Goal: Feedback & Contribution: Leave review/rating

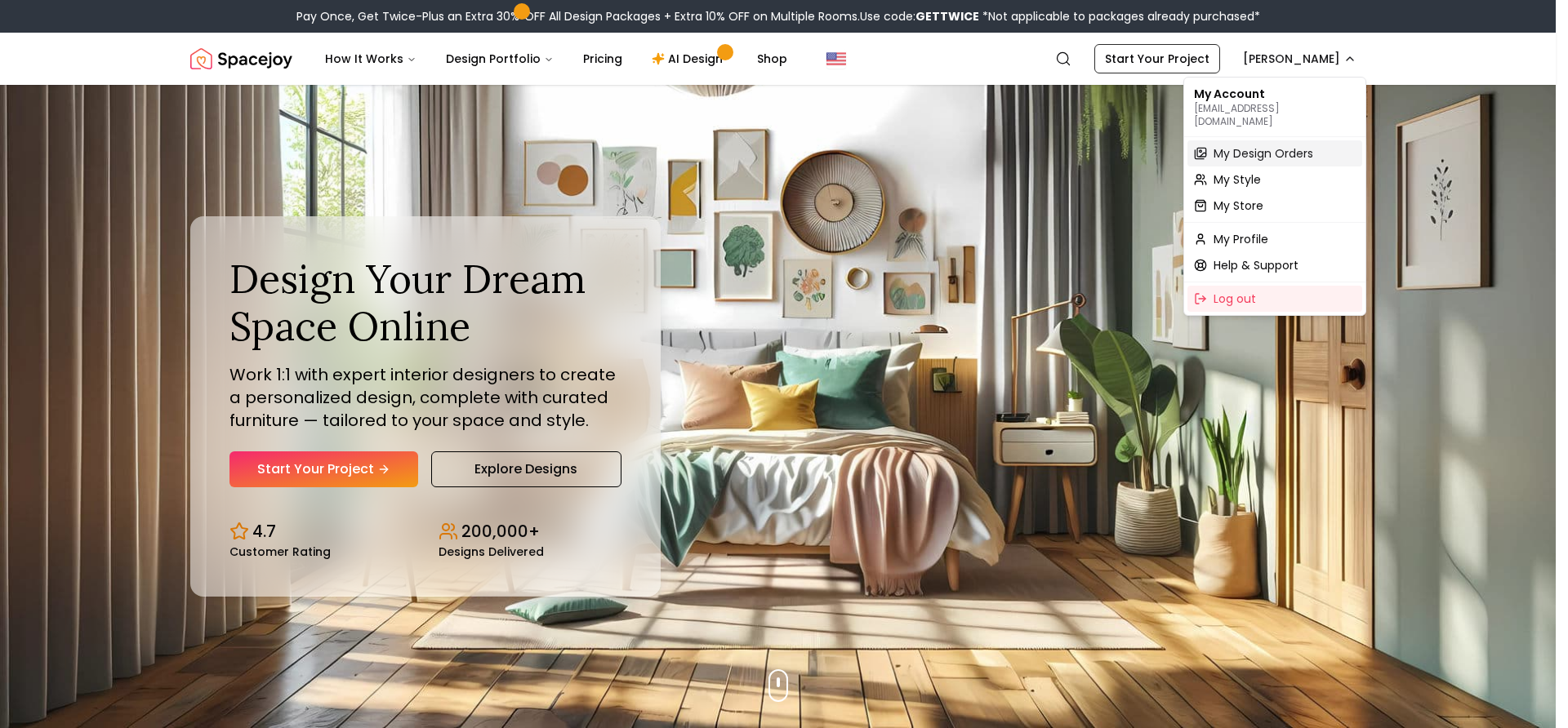
click at [1260, 145] on span "My Design Orders" at bounding box center [1263, 153] width 100 height 16
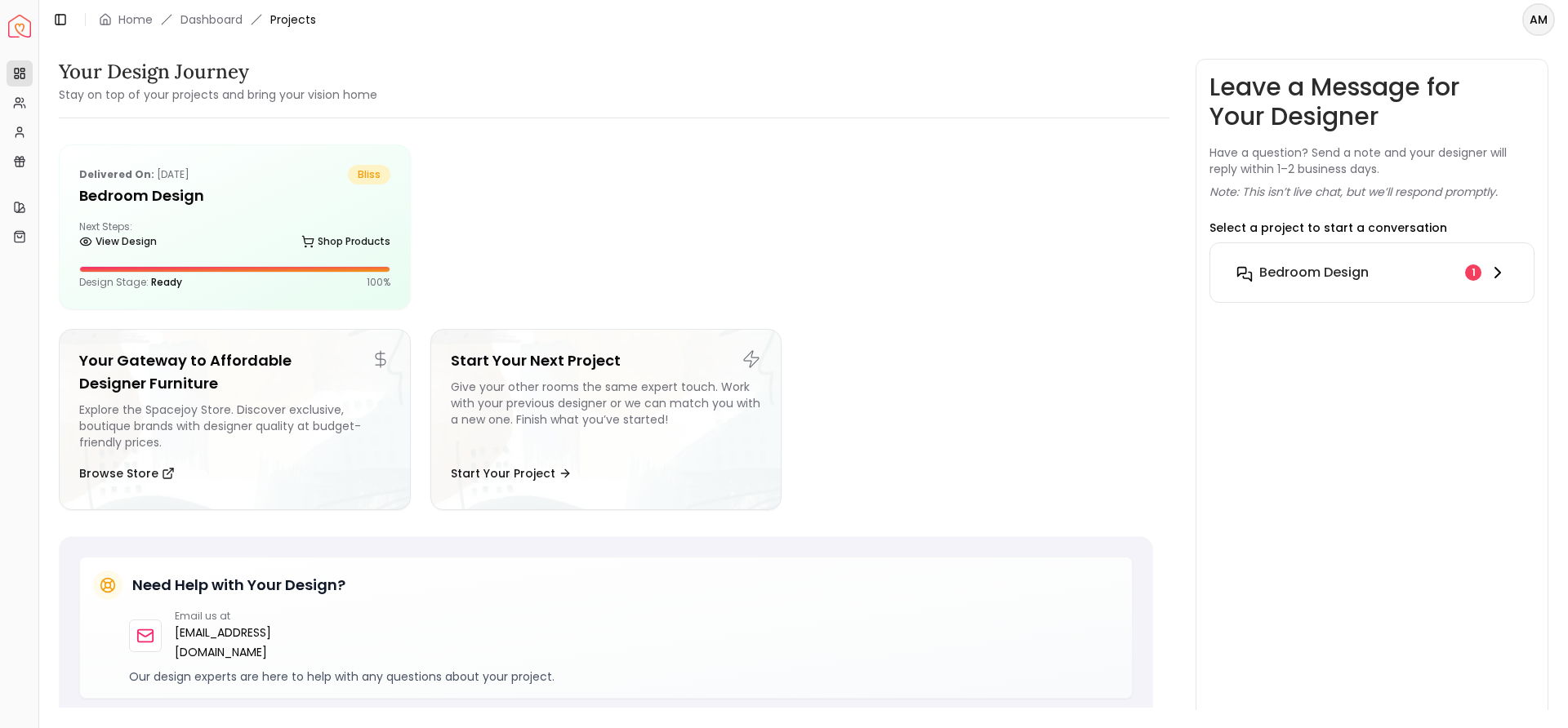
click at [1387, 266] on div "Bedroom design" at bounding box center [1358, 272] width 199 height 20
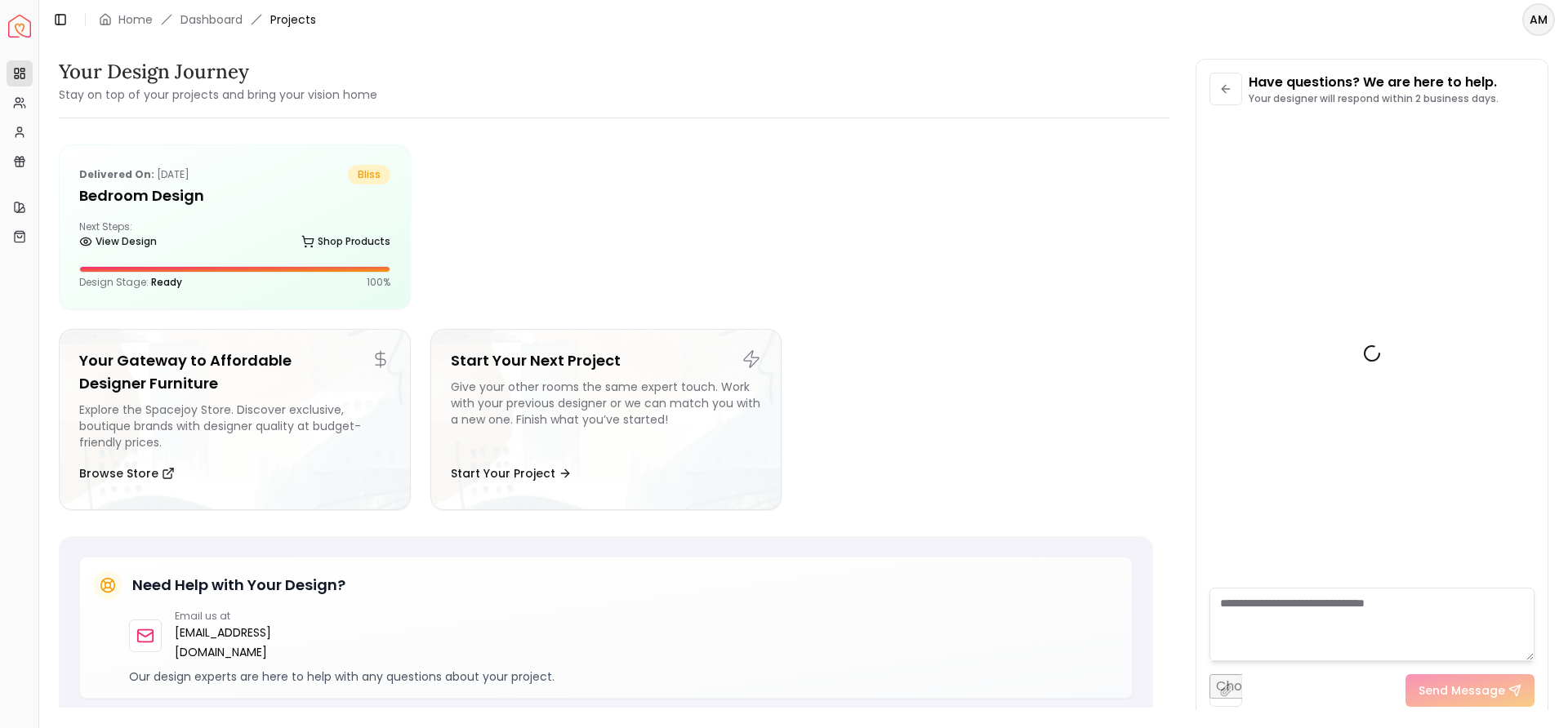
scroll to position [625, 0]
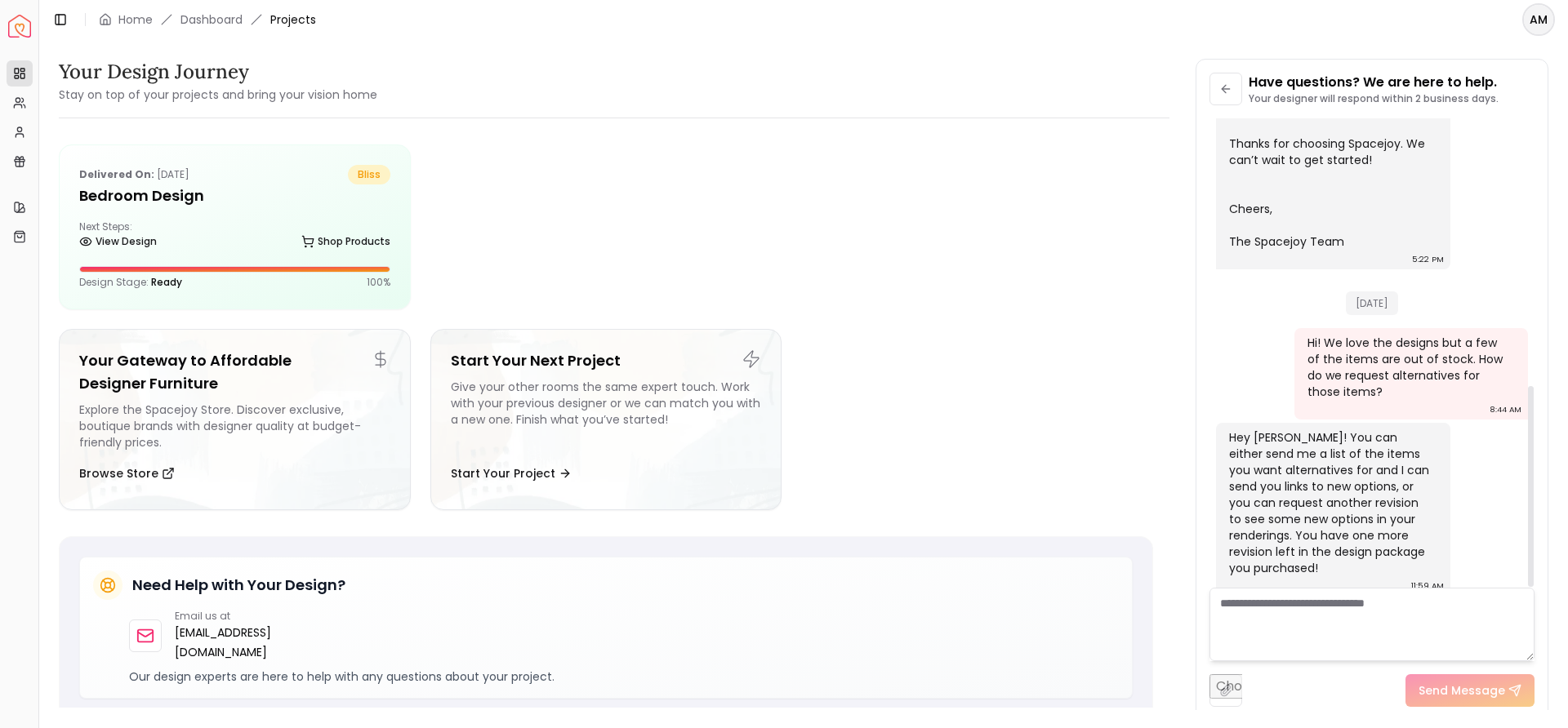
click at [1256, 613] on textarea at bounding box center [1372, 625] width 325 height 73
type textarea "**********"
click at [1472, 702] on button "Send Message" at bounding box center [1470, 690] width 129 height 32
click at [254, 244] on div "View Design Shop Products" at bounding box center [235, 244] width 312 height 16
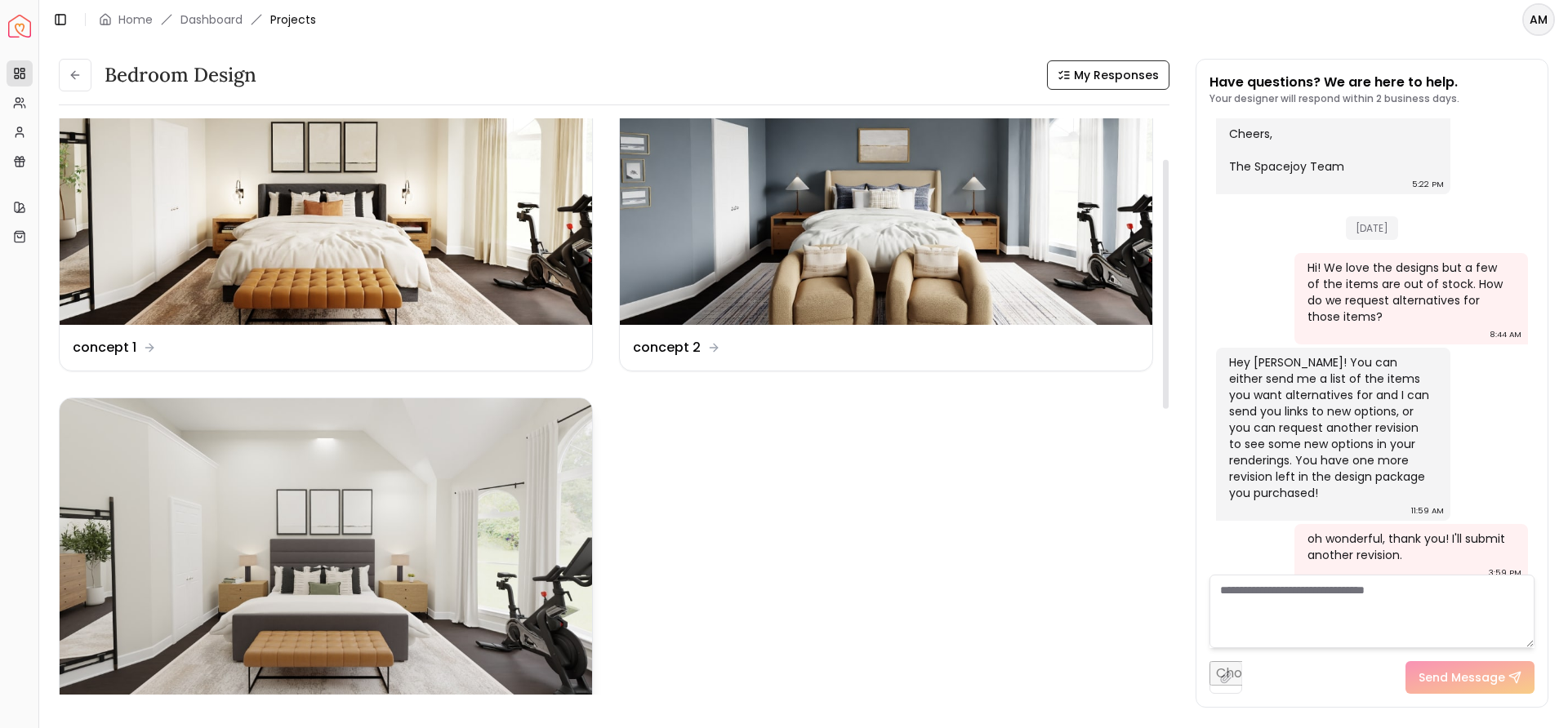
scroll to position [108, 0]
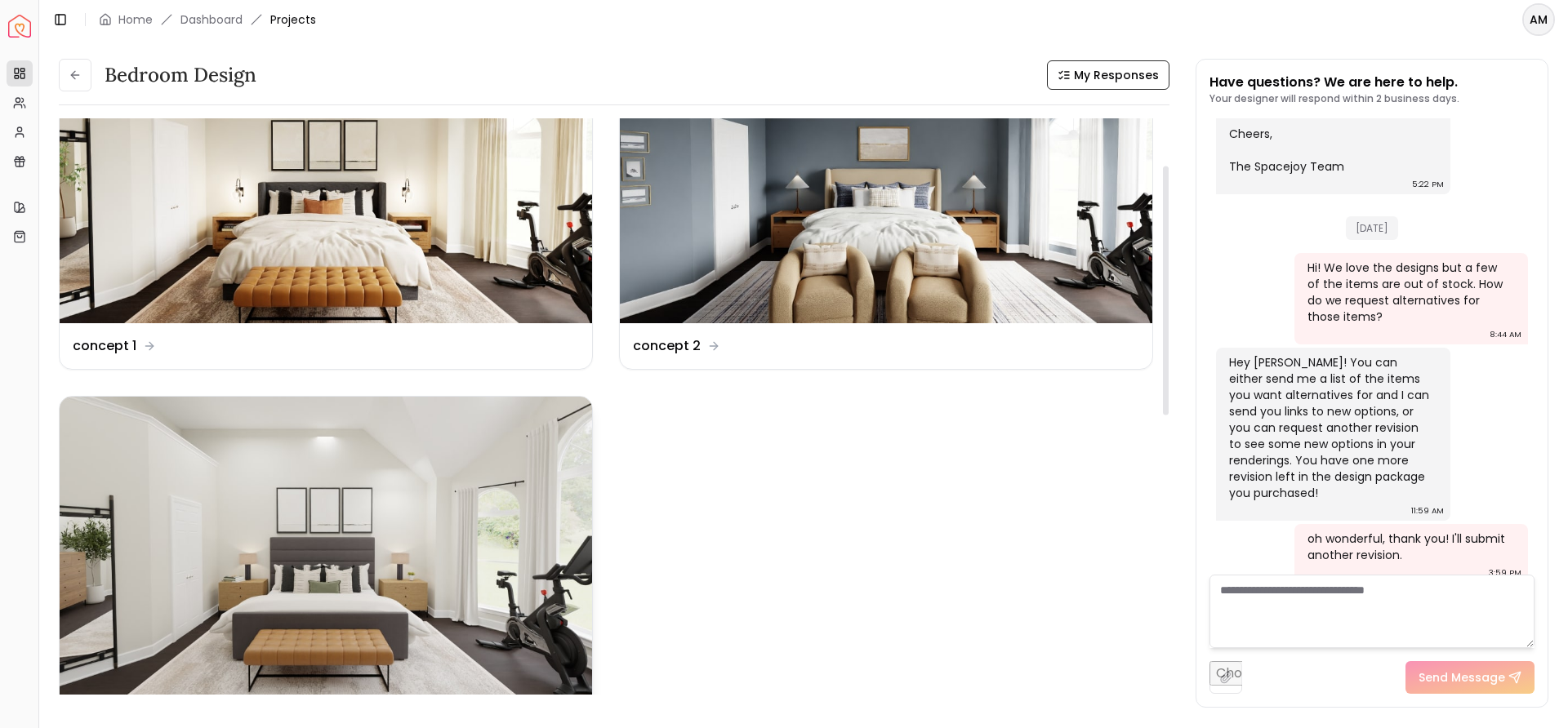
click at [333, 566] on img at bounding box center [326, 546] width 533 height 300
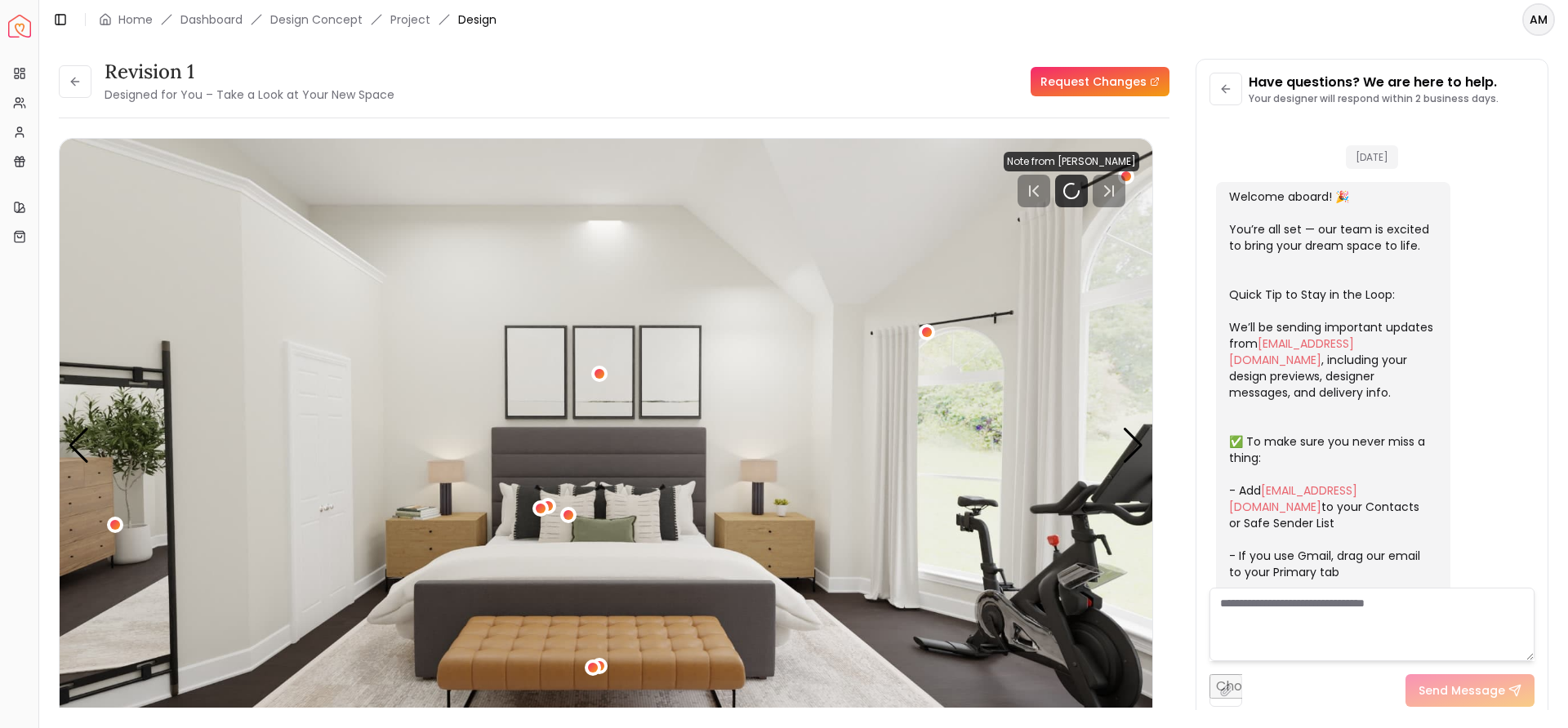
scroll to position [687, 0]
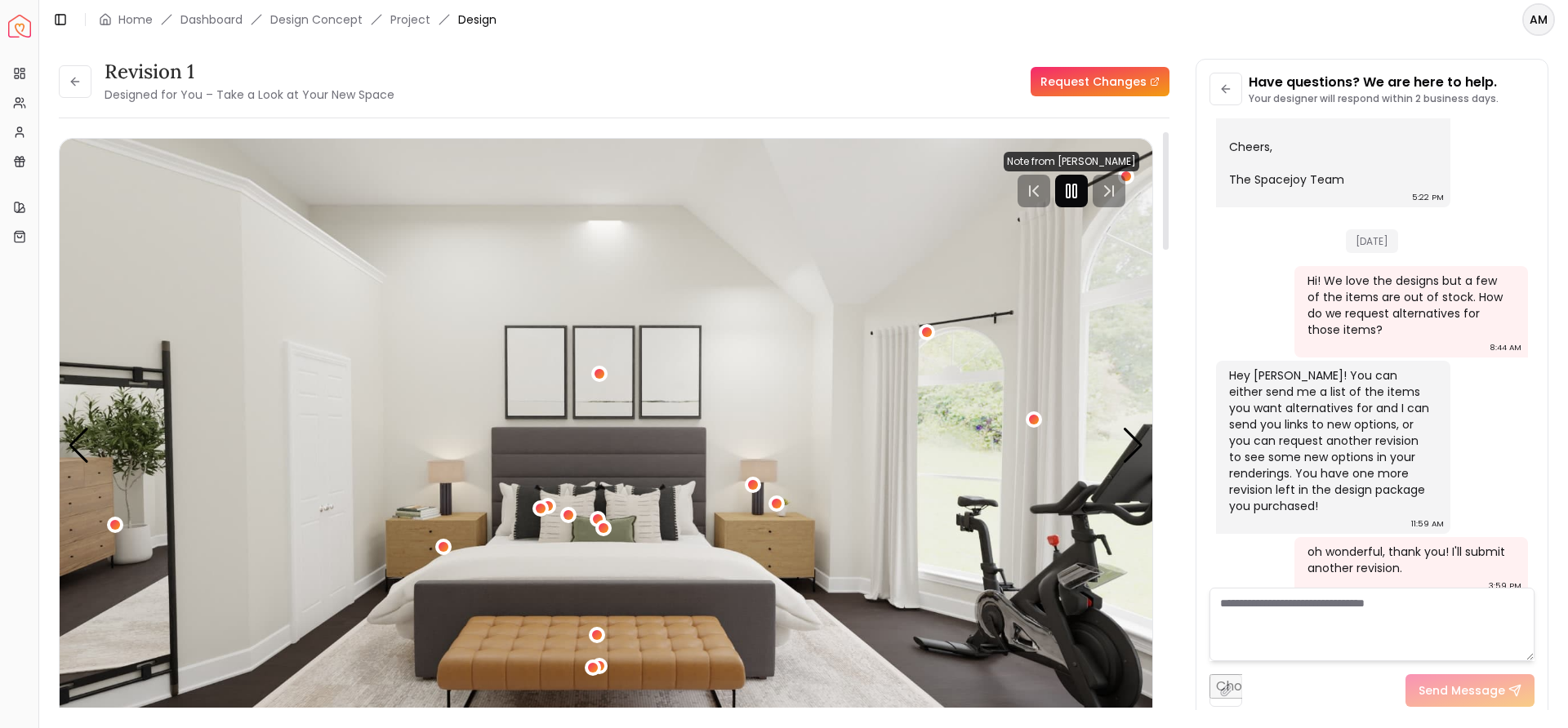
click at [1069, 183] on icon "Pause" at bounding box center [1071, 190] width 20 height 20
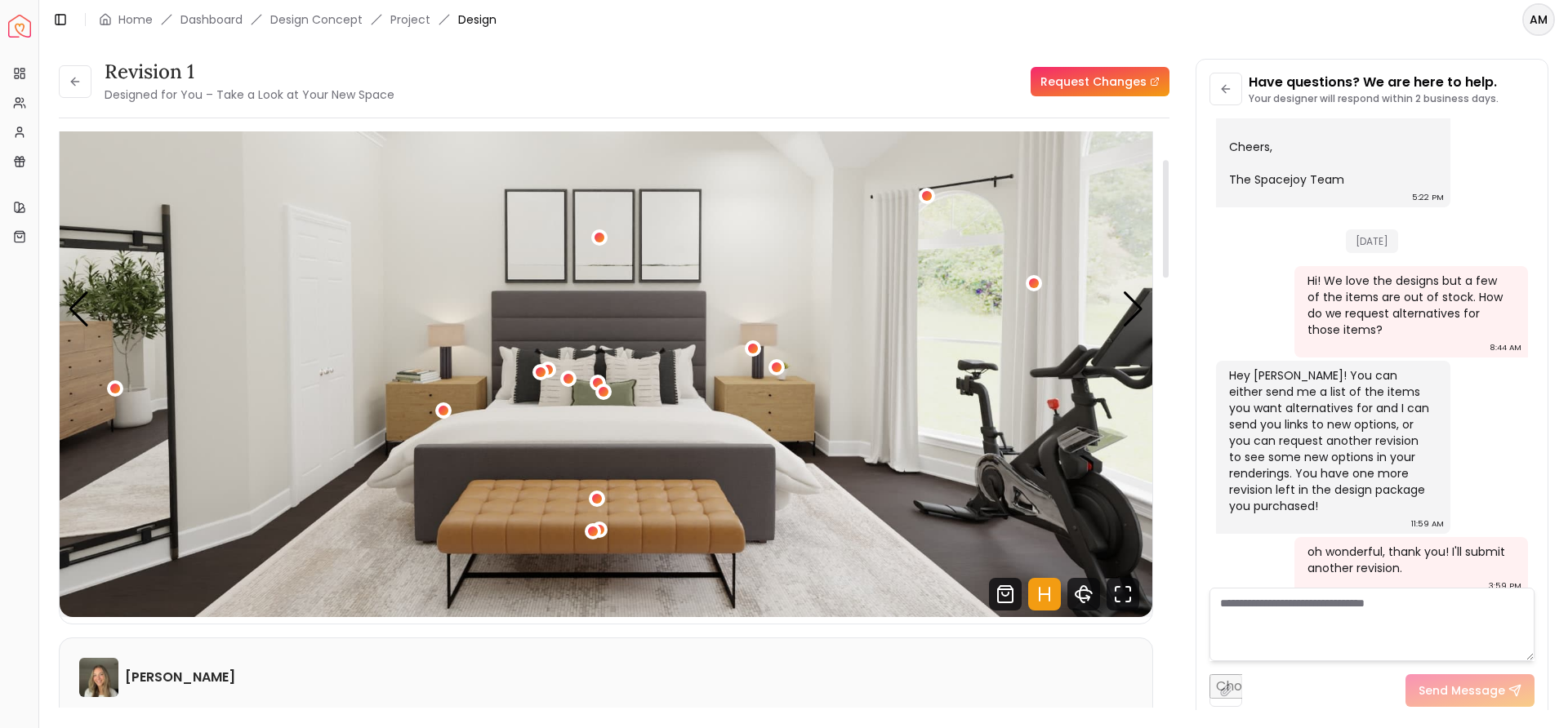
scroll to position [138, 0]
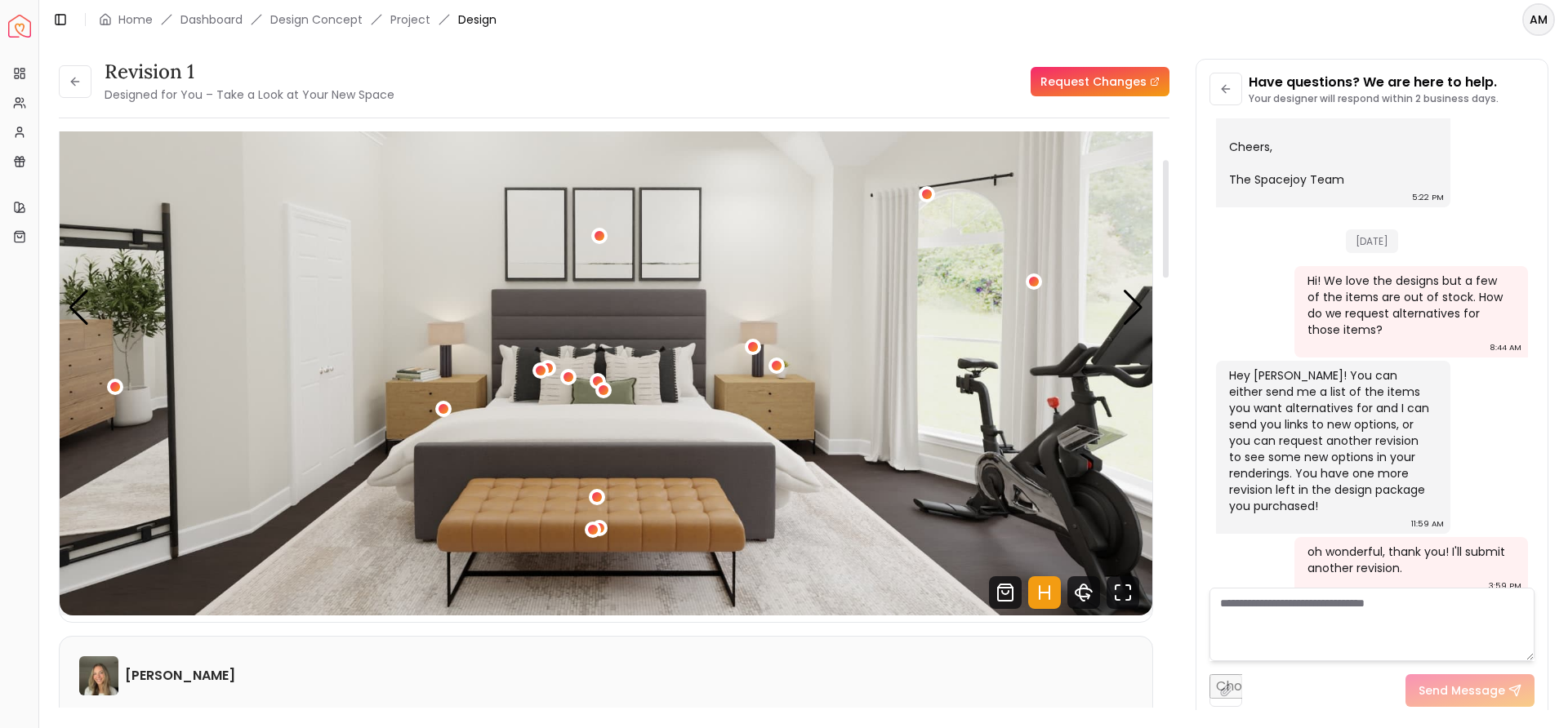
click at [1106, 78] on link "Request Changes" at bounding box center [1099, 81] width 139 height 29
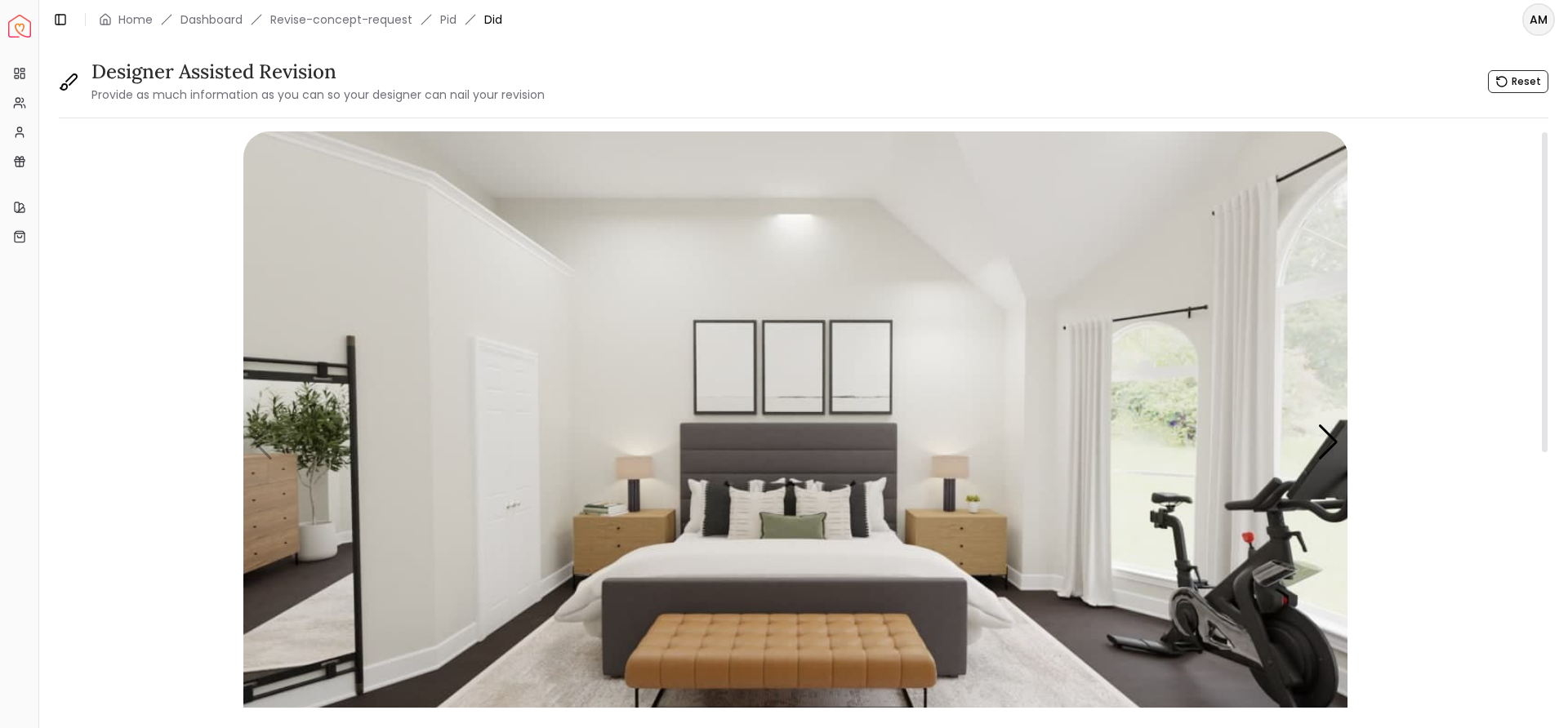
click at [789, 457] on img "1 / 5" at bounding box center [796, 442] width 1105 height 621
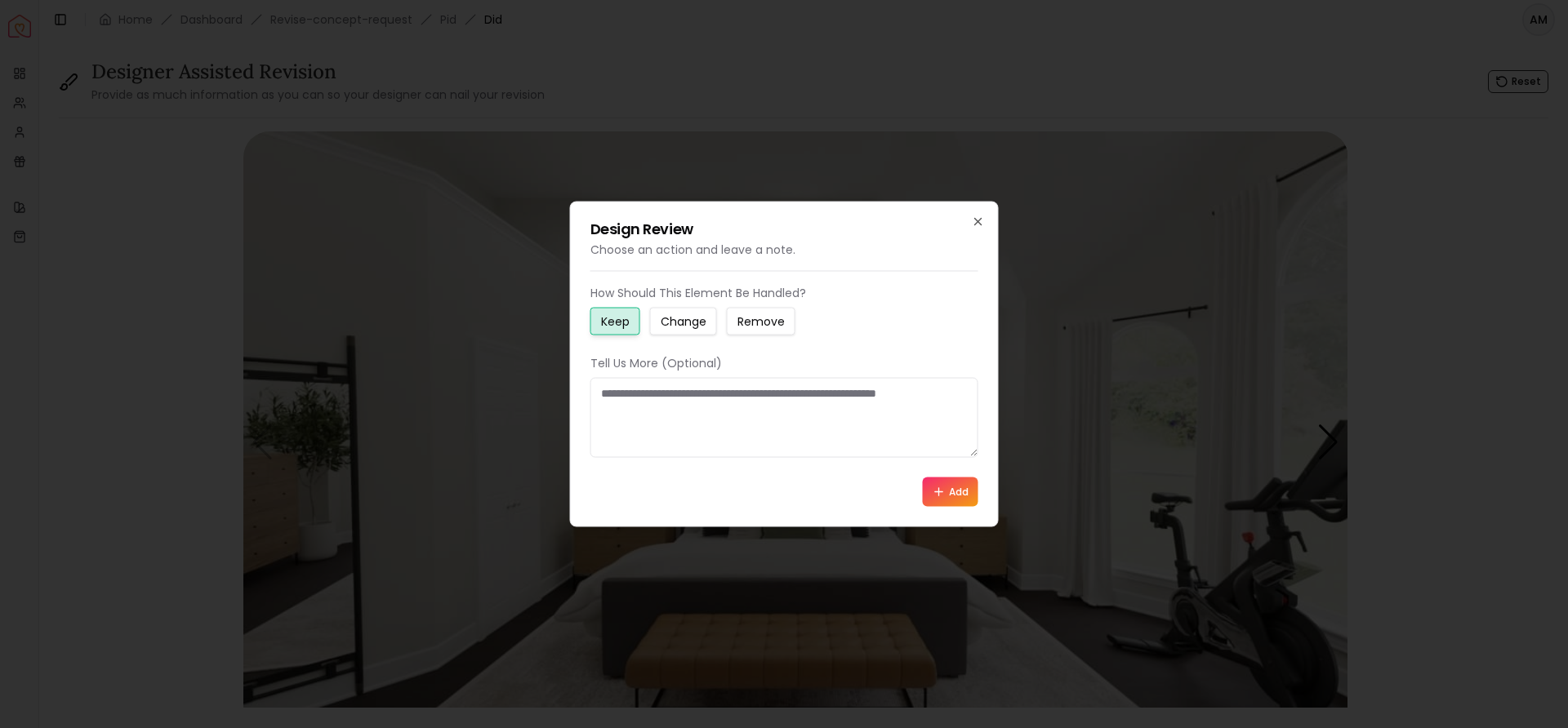
click at [685, 323] on small "Change" at bounding box center [684, 321] width 46 height 16
click at [667, 401] on textarea at bounding box center [784, 418] width 388 height 80
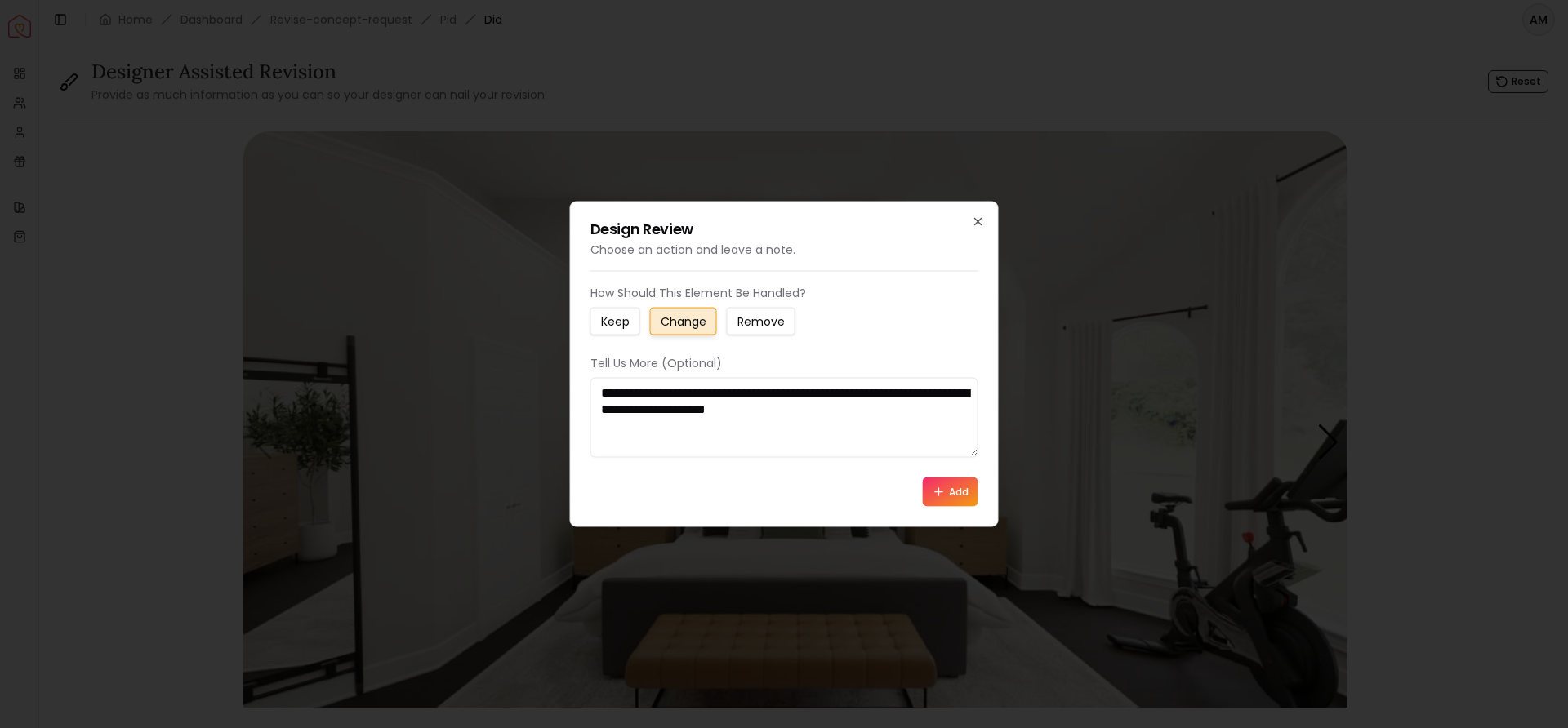
type textarea "**********"
click at [952, 493] on button "Add" at bounding box center [950, 492] width 55 height 29
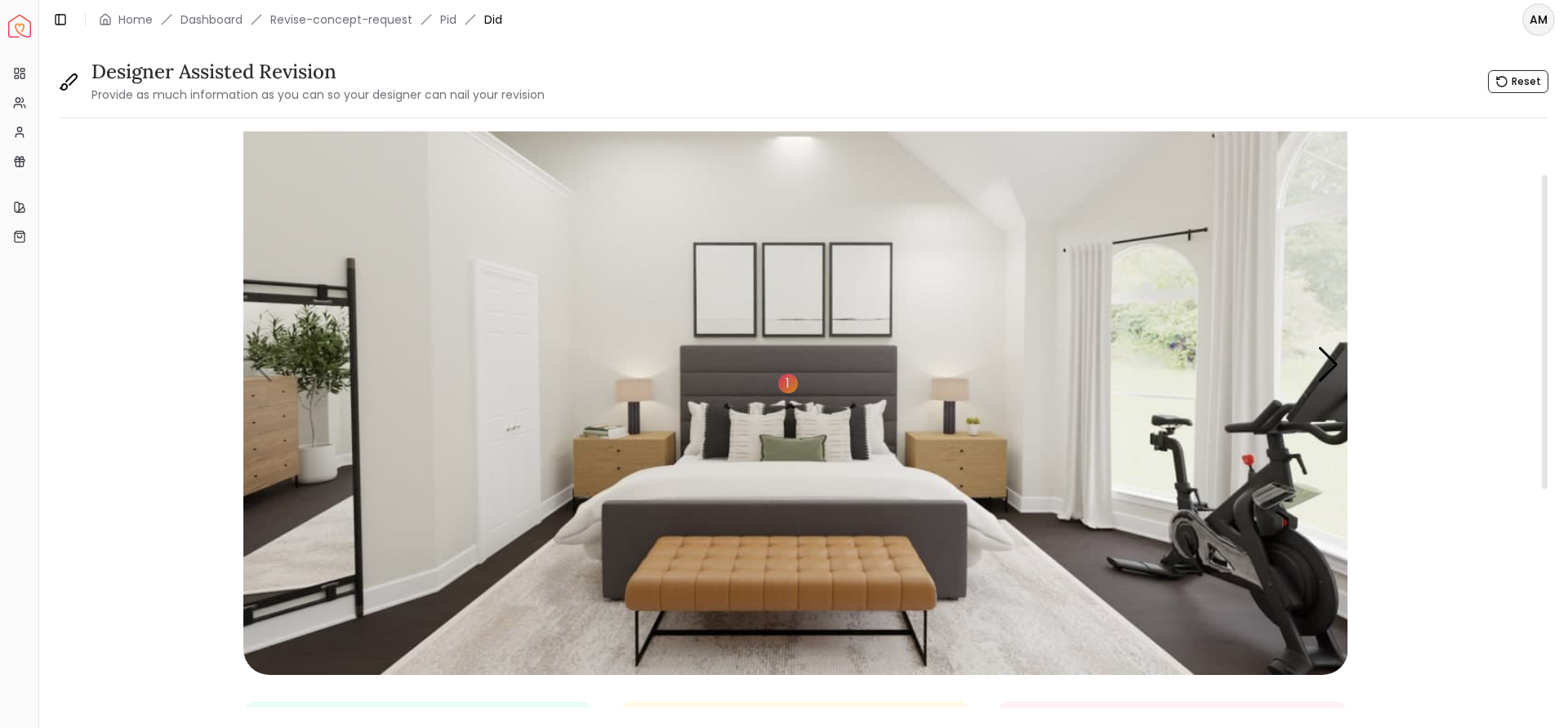
scroll to position [77, 0]
click at [1326, 362] on div "Next slide" at bounding box center [1328, 366] width 22 height 36
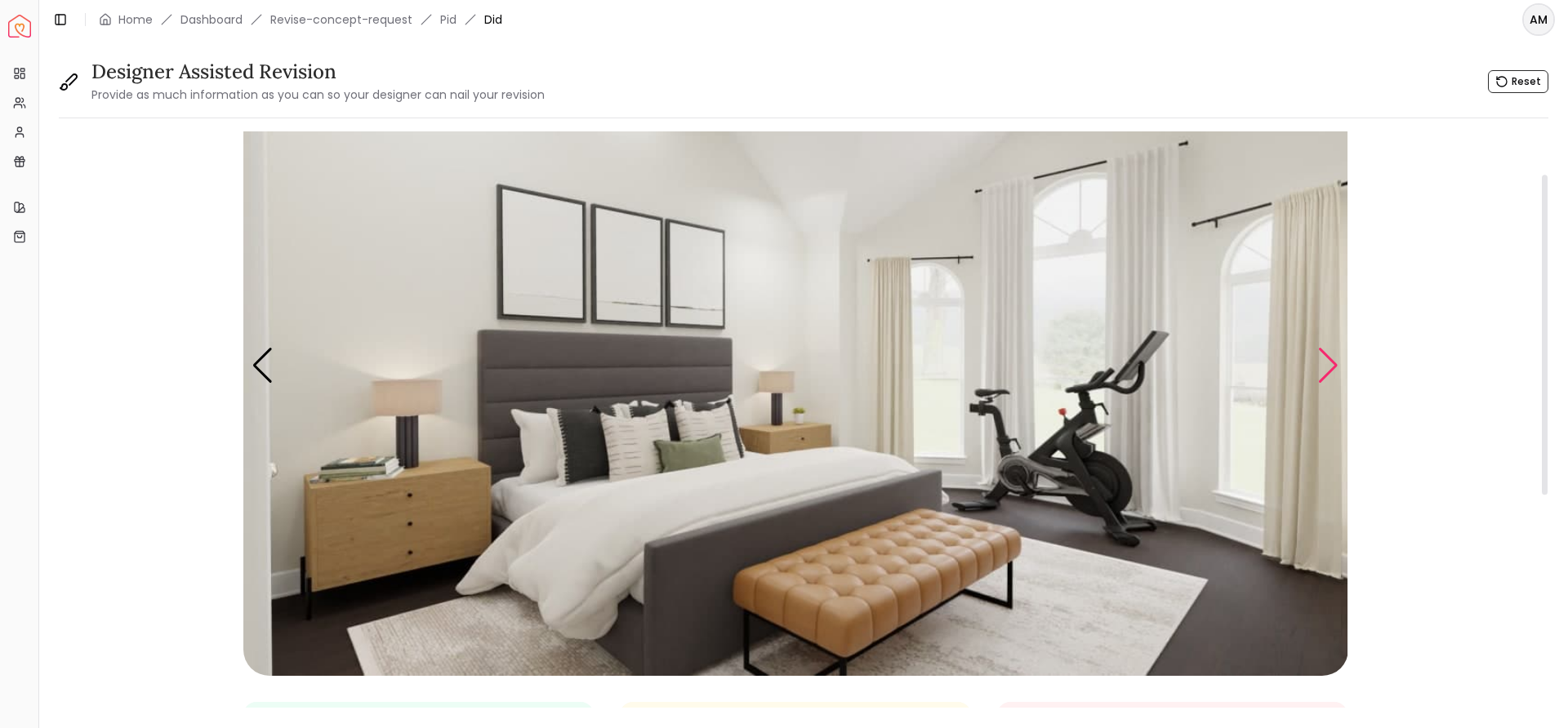
click at [1326, 362] on div "Next slide" at bounding box center [1328, 366] width 22 height 36
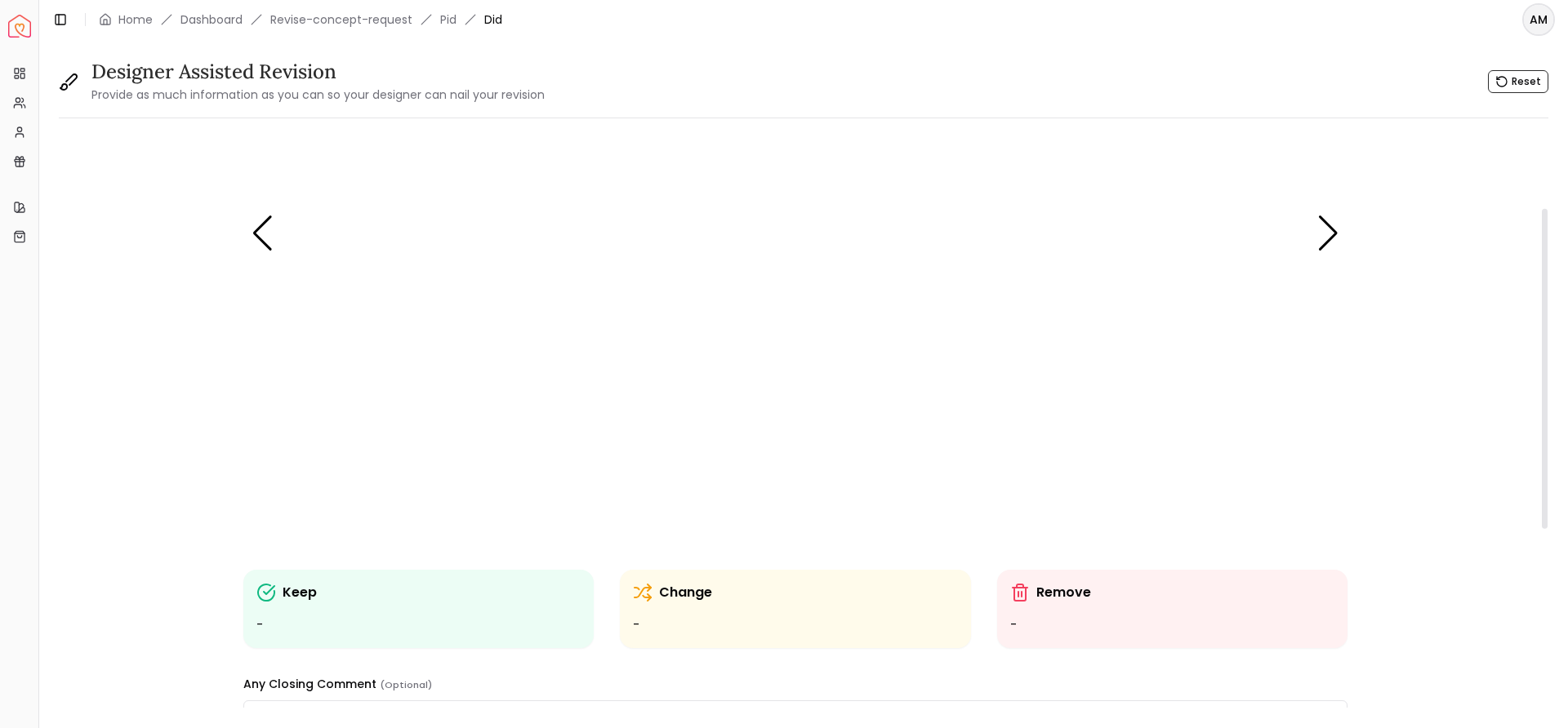
scroll to position [213, 0]
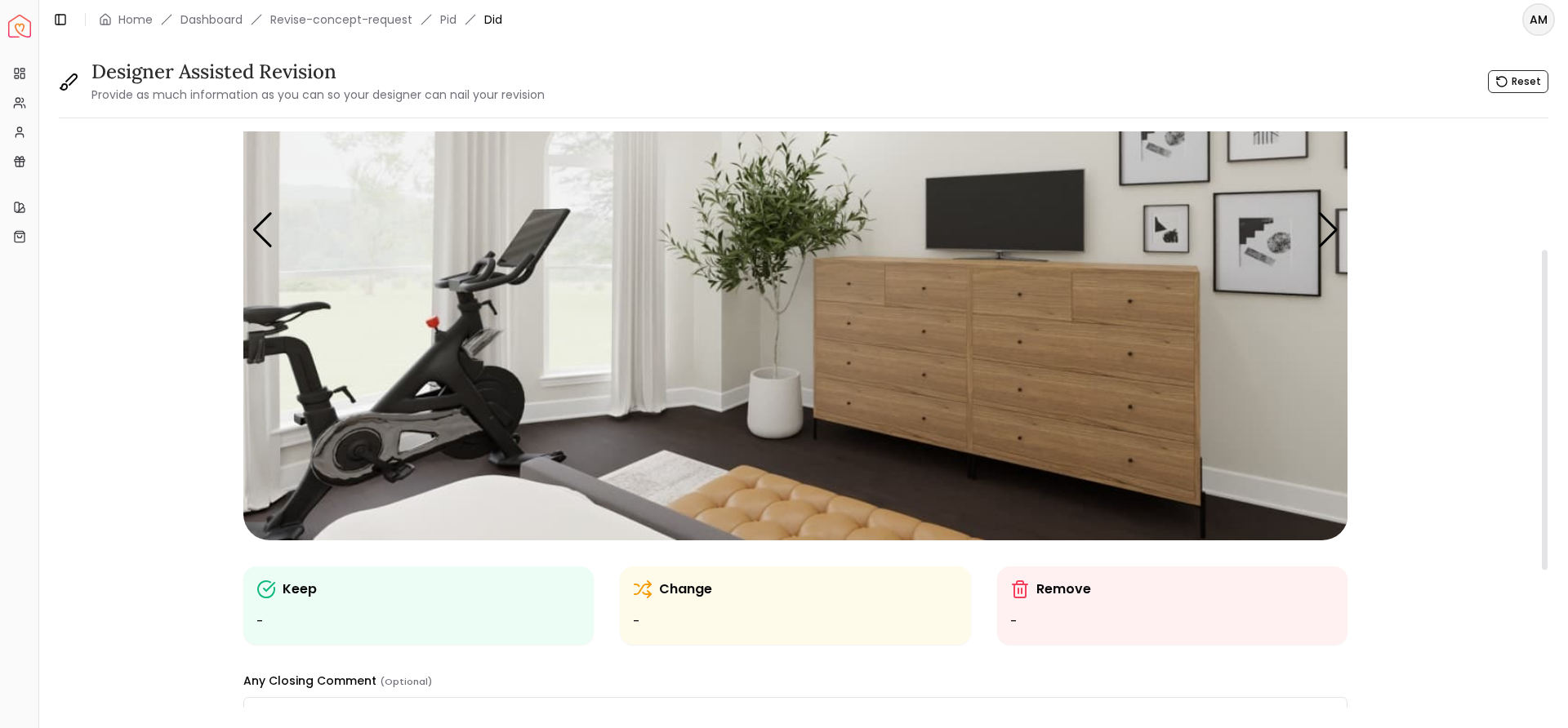
click at [676, 593] on p "Change" at bounding box center [685, 589] width 53 height 20
click at [764, 228] on img "3 / 5" at bounding box center [796, 230] width 1105 height 621
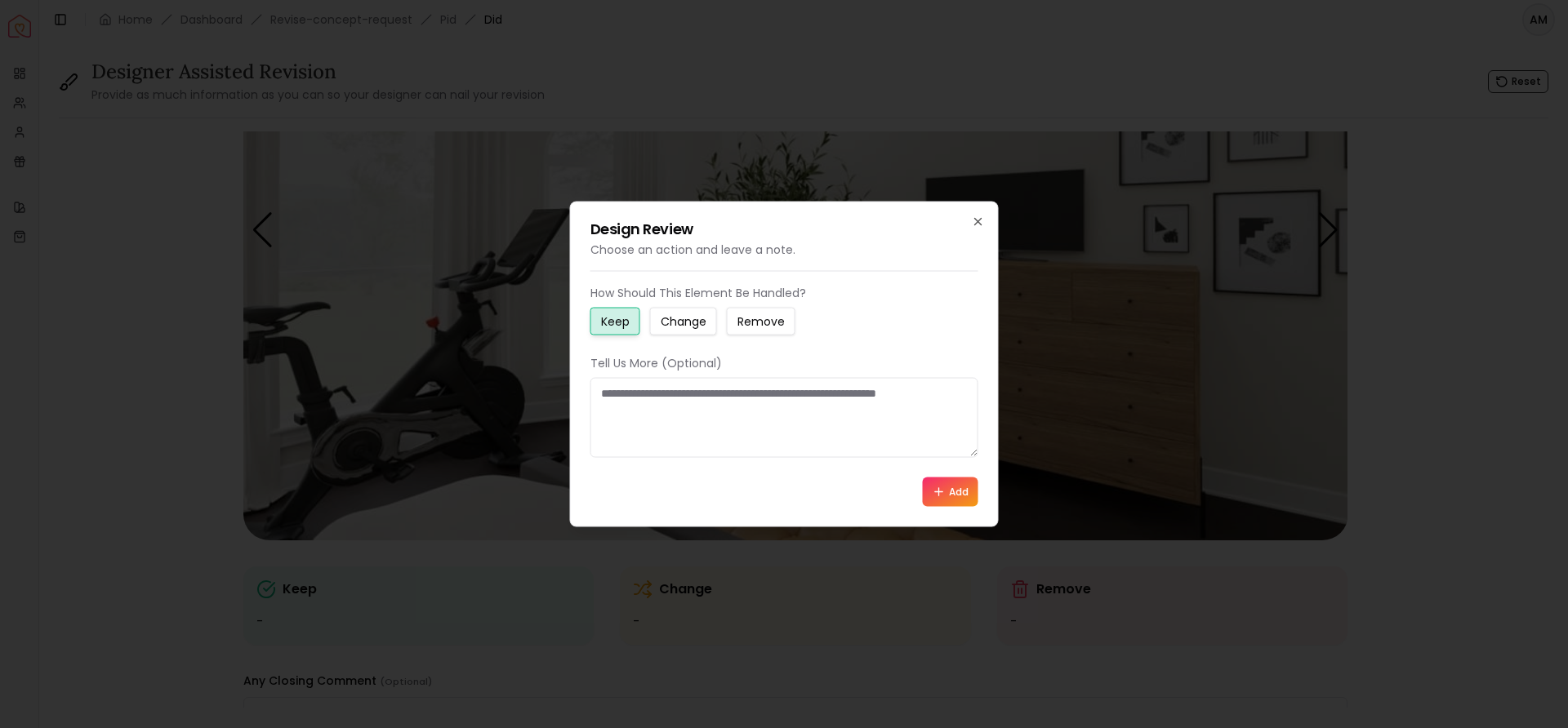
click at [691, 317] on small "Change" at bounding box center [684, 321] width 46 height 16
click at [669, 420] on textarea at bounding box center [784, 418] width 388 height 80
type textarea "**********"
click at [957, 491] on button "Add" at bounding box center [950, 492] width 55 height 29
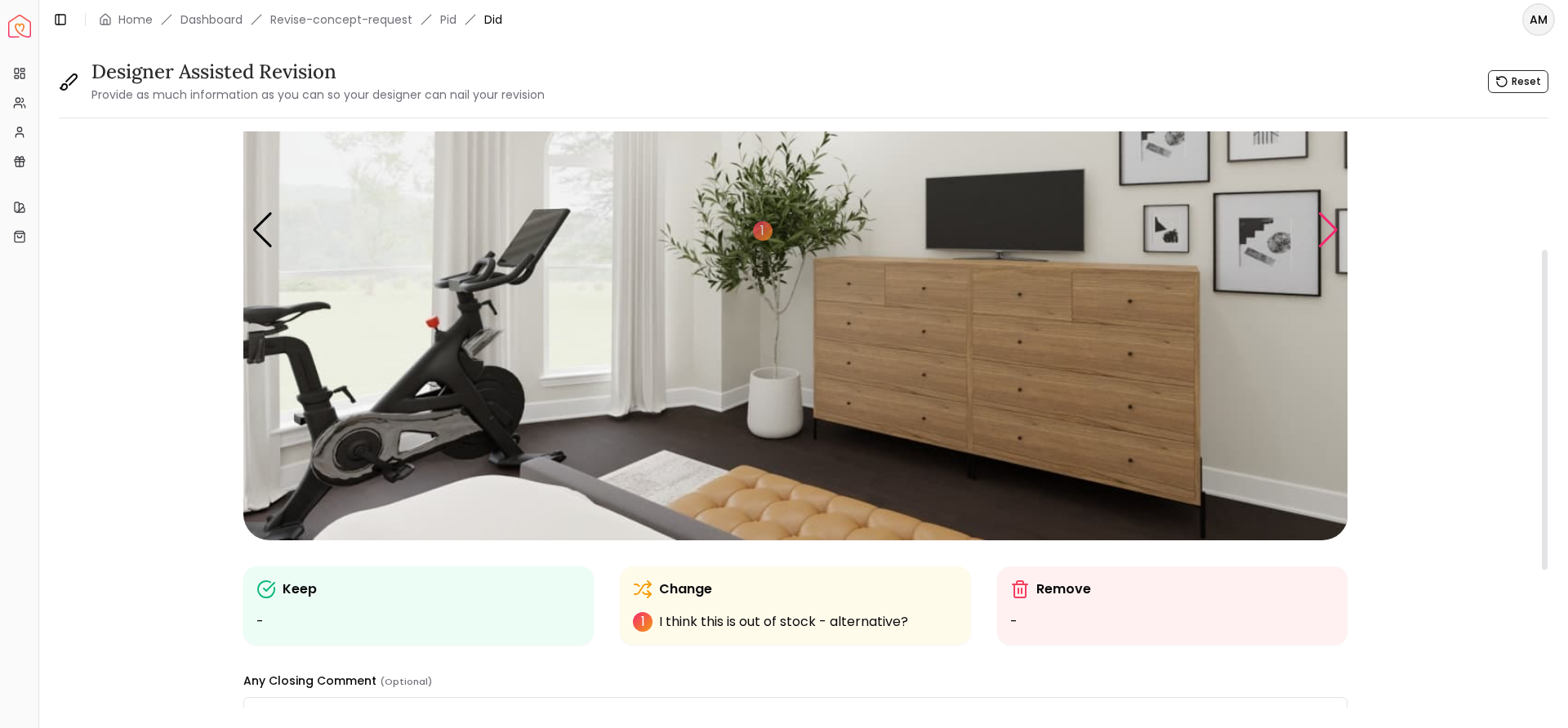
click at [1323, 238] on div "Next slide" at bounding box center [1328, 230] width 22 height 36
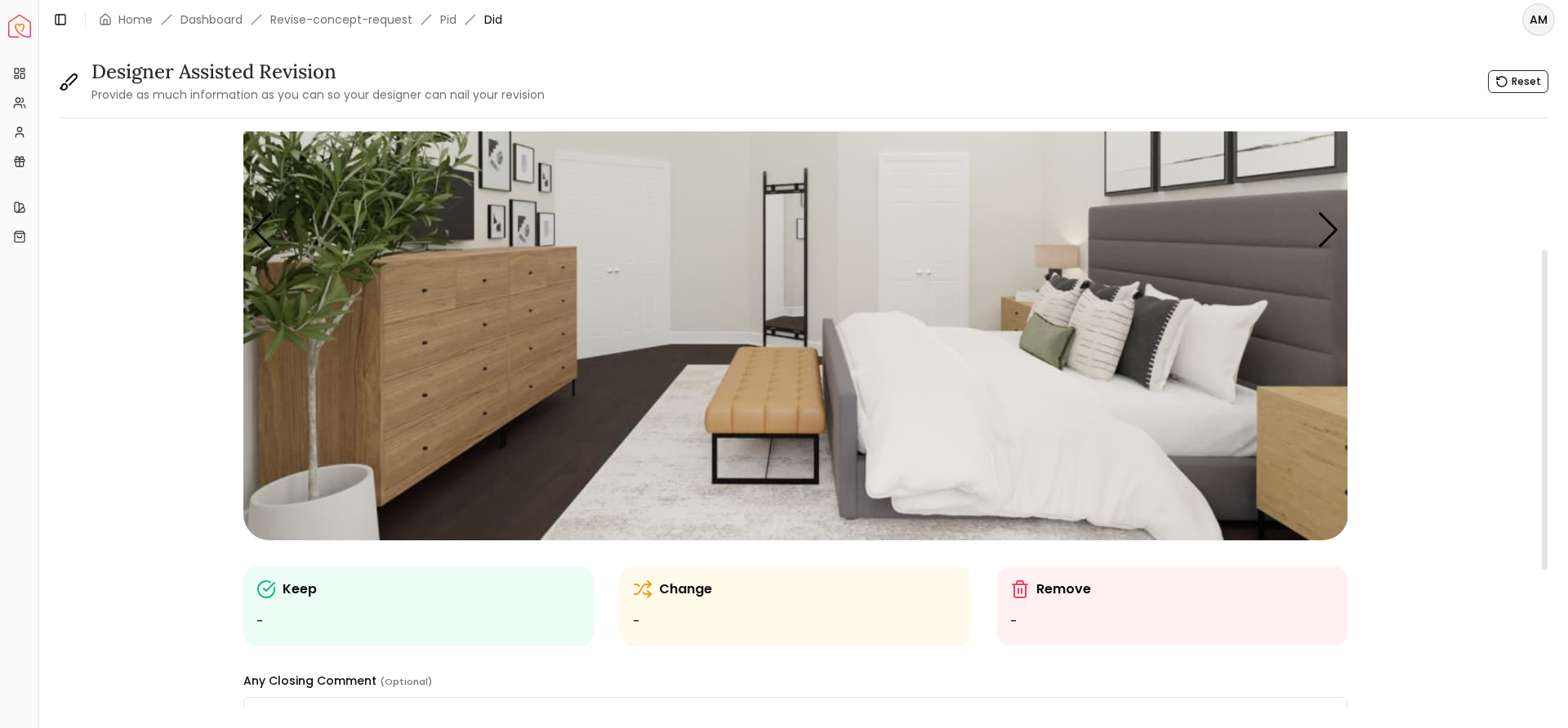
click at [728, 602] on div "Change -" at bounding box center [795, 605] width 325 height 52
click at [651, 591] on icon at bounding box center [642, 589] width 20 height 20
click at [750, 393] on img "4 / 5" at bounding box center [796, 230] width 1105 height 621
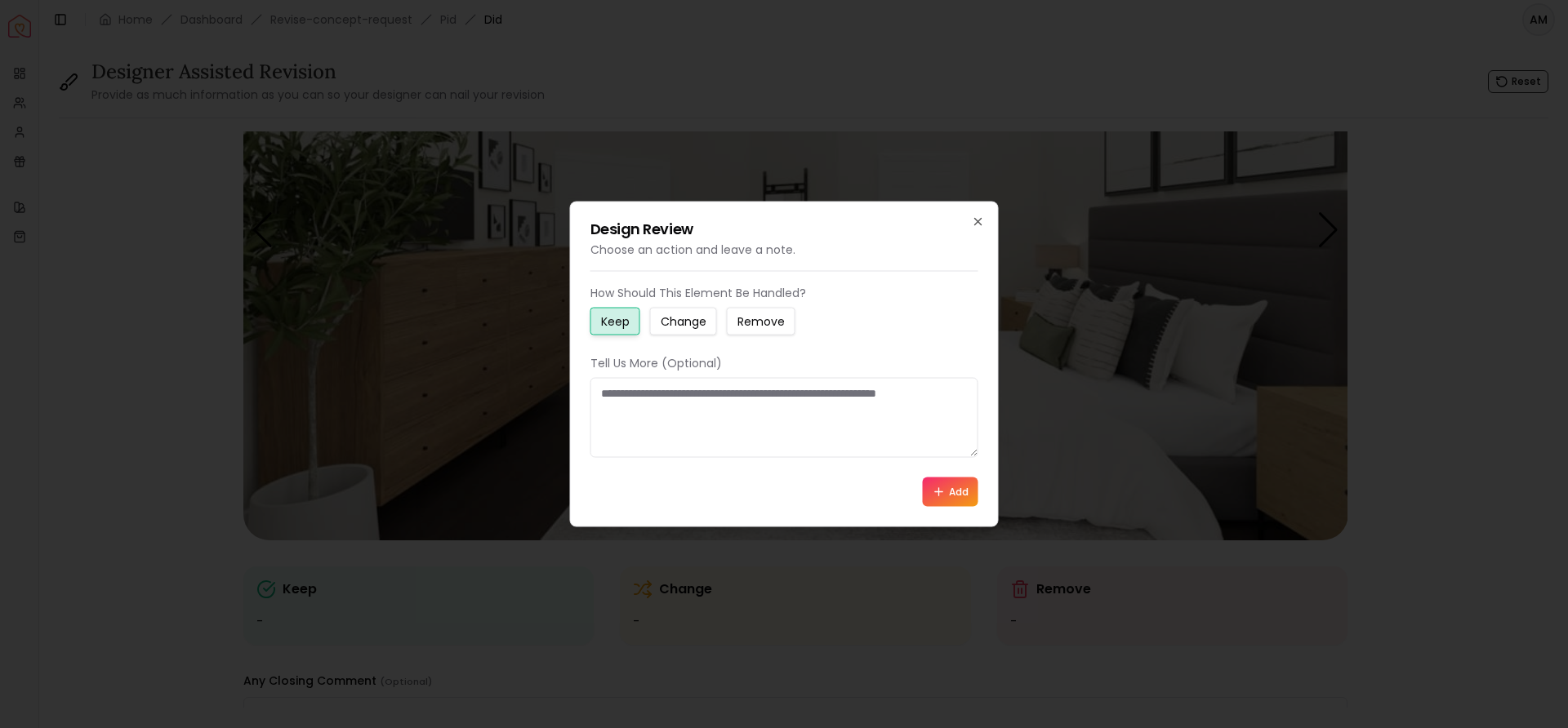
click at [691, 319] on small "Change" at bounding box center [684, 321] width 46 height 16
click at [676, 418] on textarea at bounding box center [784, 418] width 388 height 80
type textarea "**********"
click at [942, 480] on button "Add" at bounding box center [950, 492] width 55 height 29
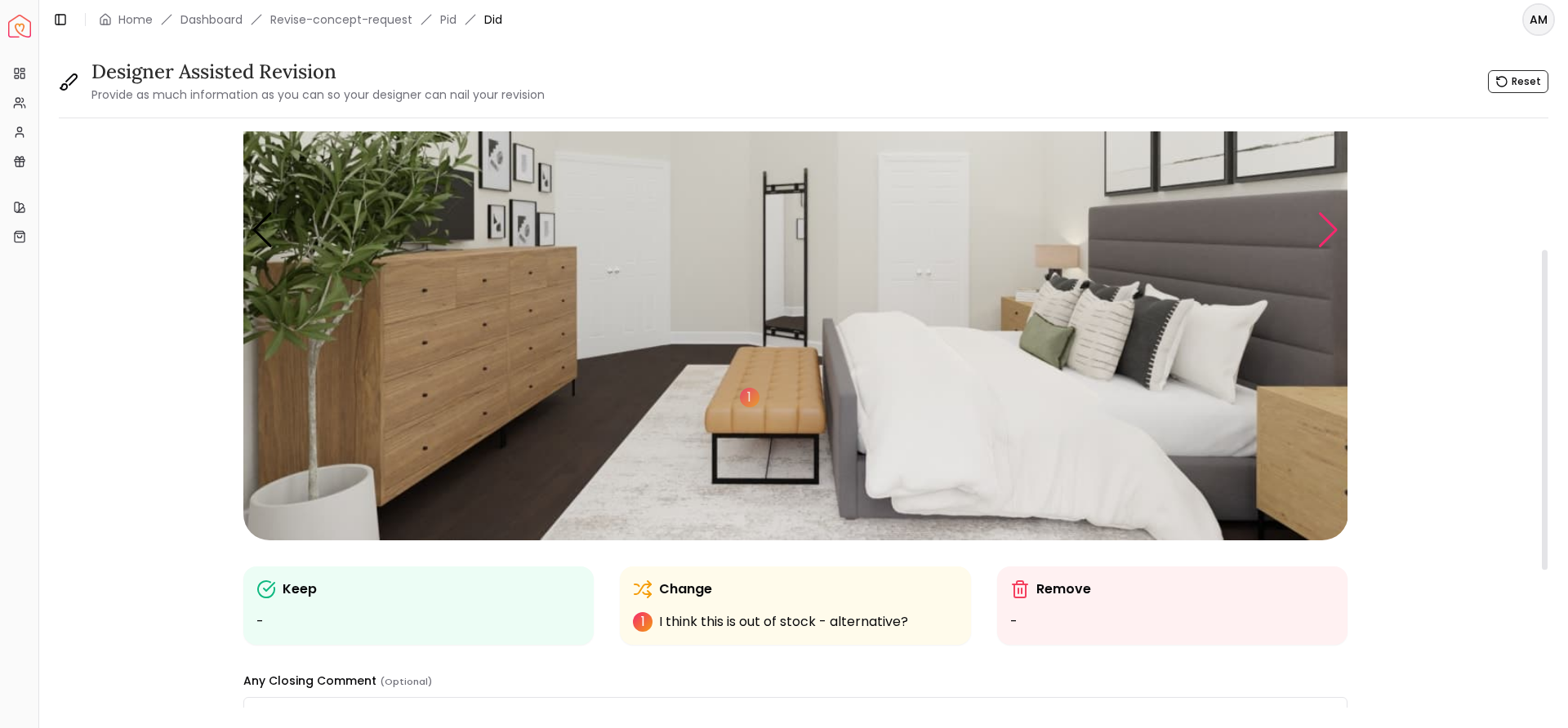
click at [1332, 237] on div "Next slide" at bounding box center [1328, 230] width 22 height 36
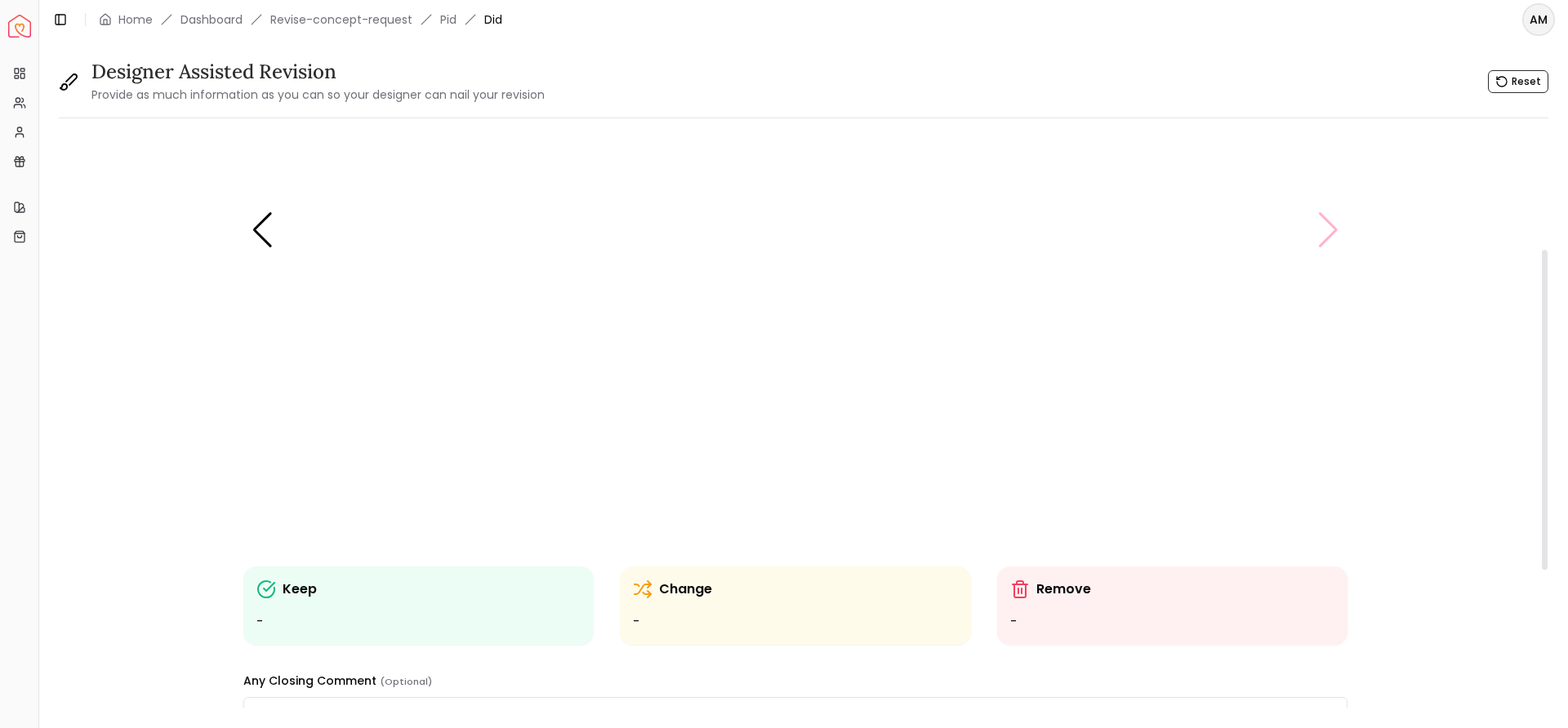
click at [1332, 237] on img "5 / 5" at bounding box center [796, 230] width 1105 height 621
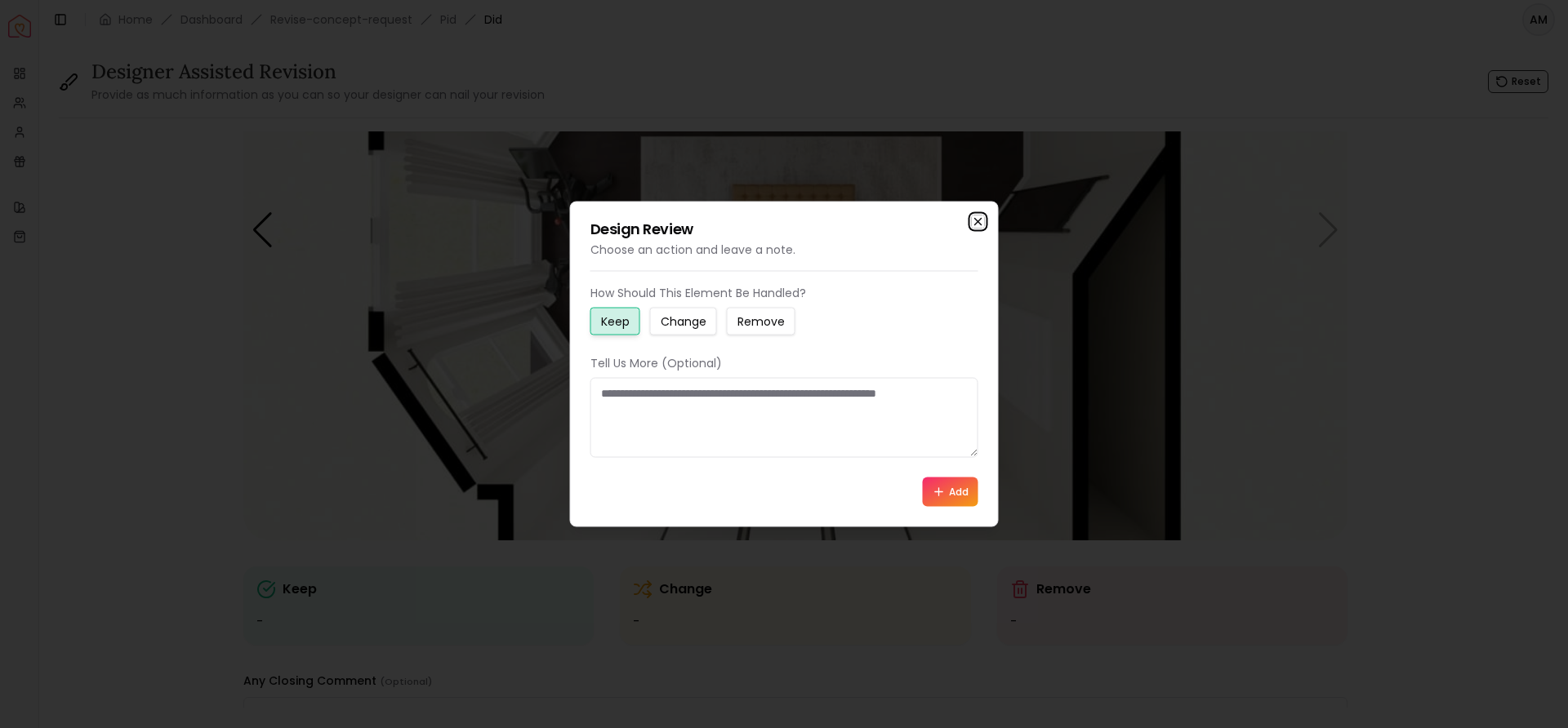
click at [972, 225] on icon "button" at bounding box center [978, 222] width 13 height 13
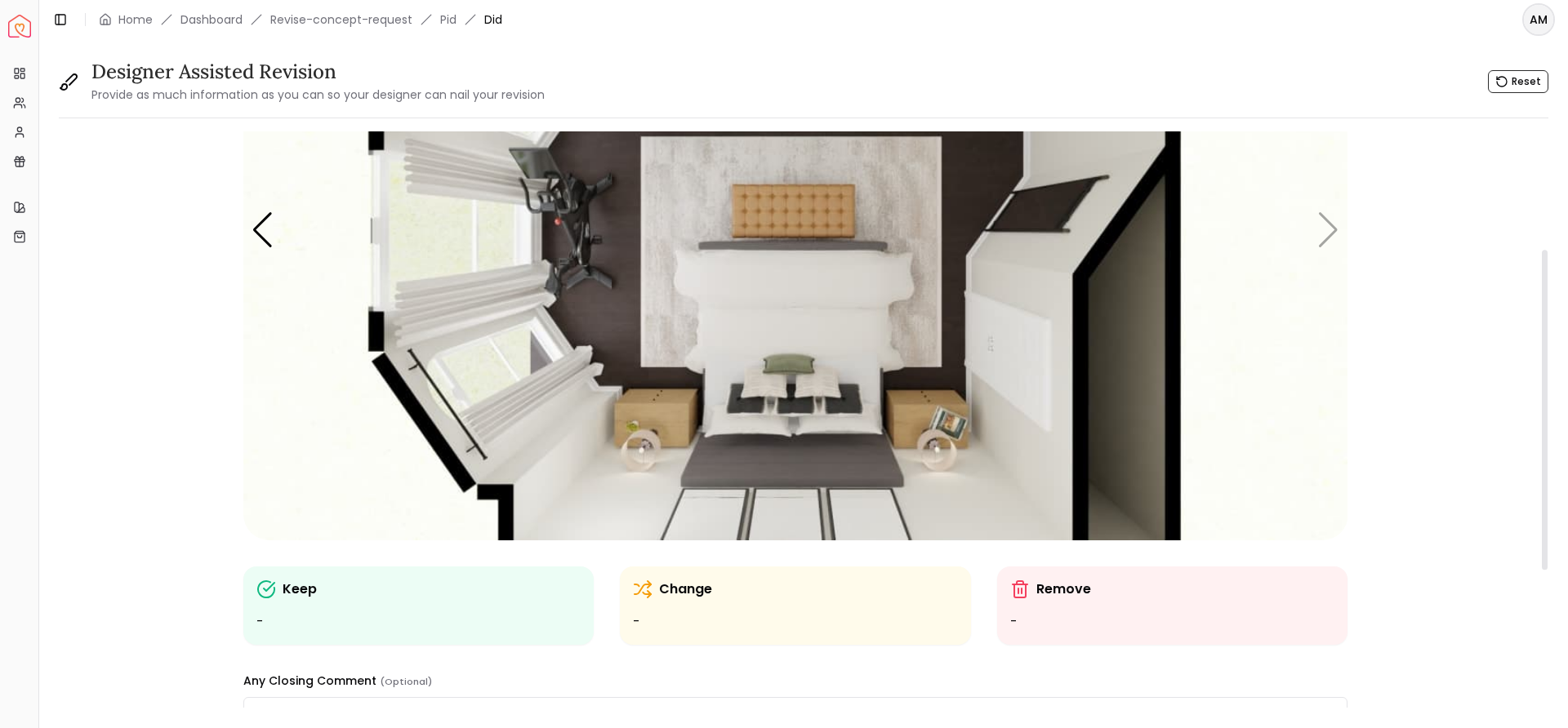
click at [1336, 229] on img "5 / 5" at bounding box center [796, 230] width 1105 height 621
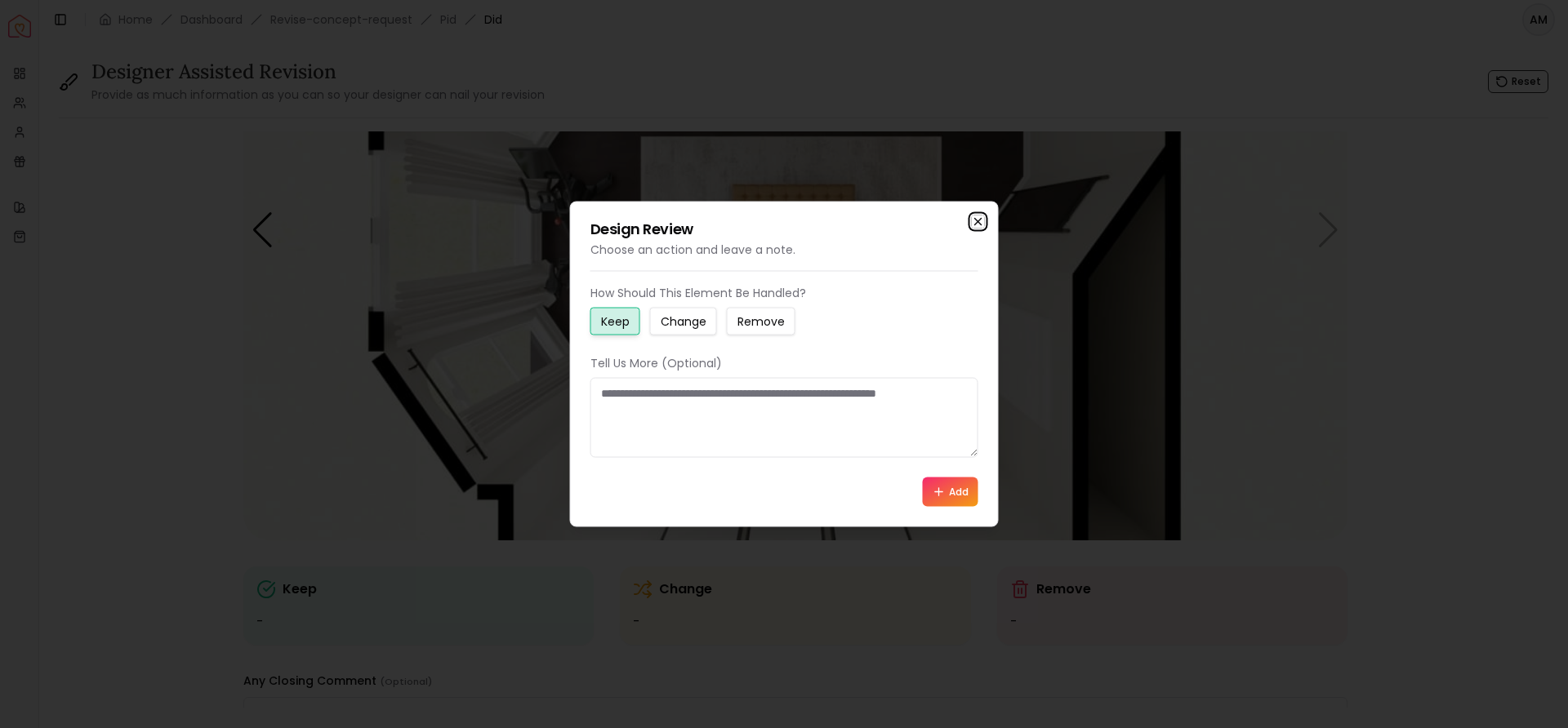
click at [977, 217] on icon "button" at bounding box center [978, 222] width 13 height 13
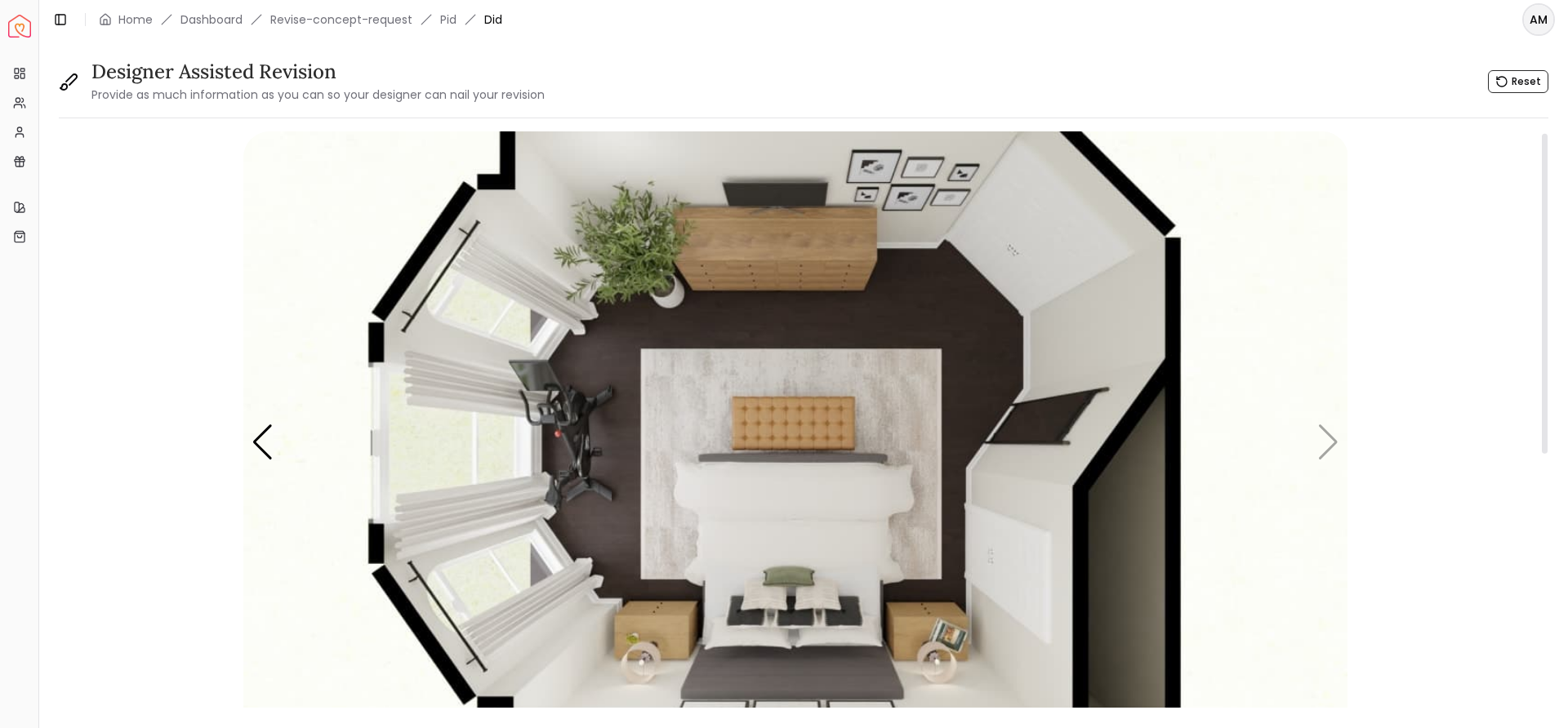
scroll to position [483, 0]
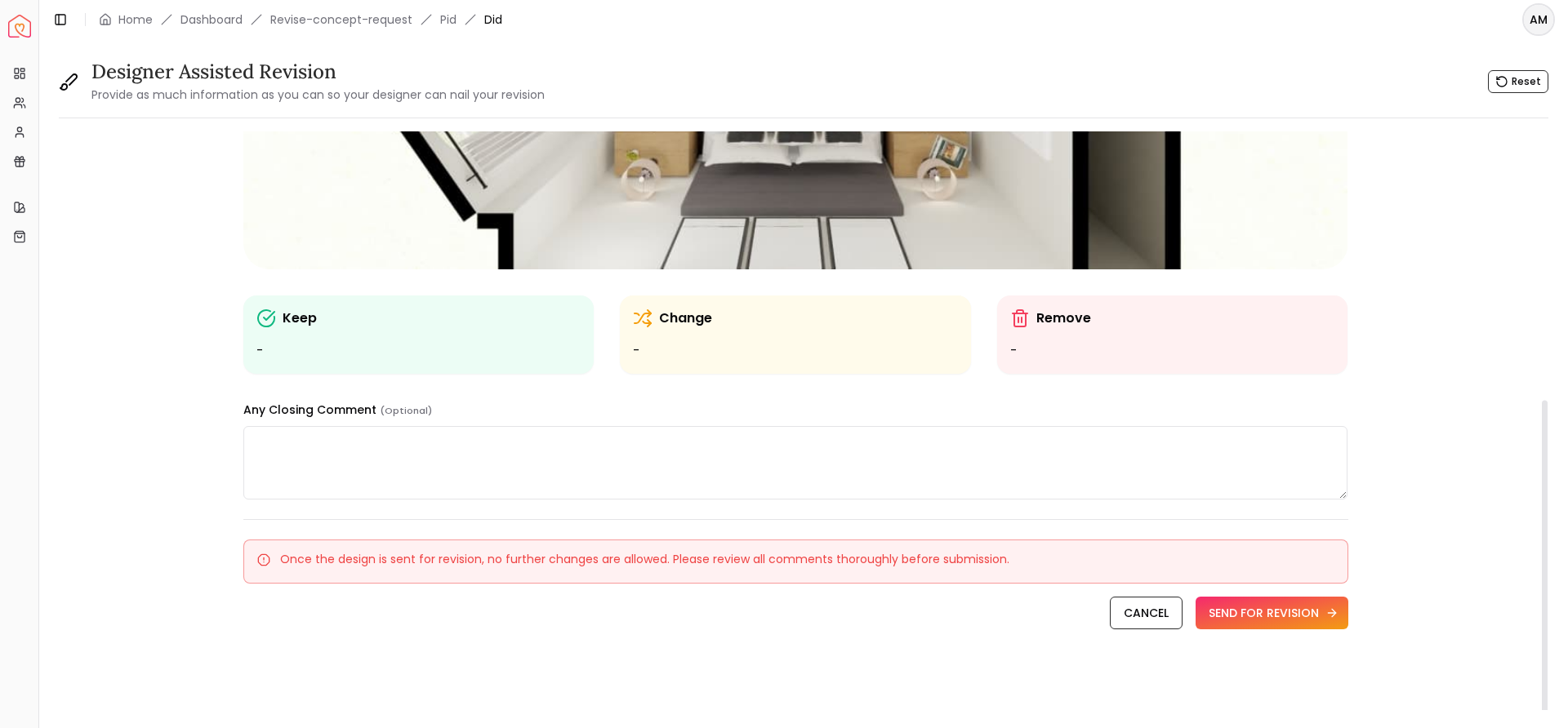
click at [1297, 611] on button "SEND FOR REVISION" at bounding box center [1272, 613] width 153 height 32
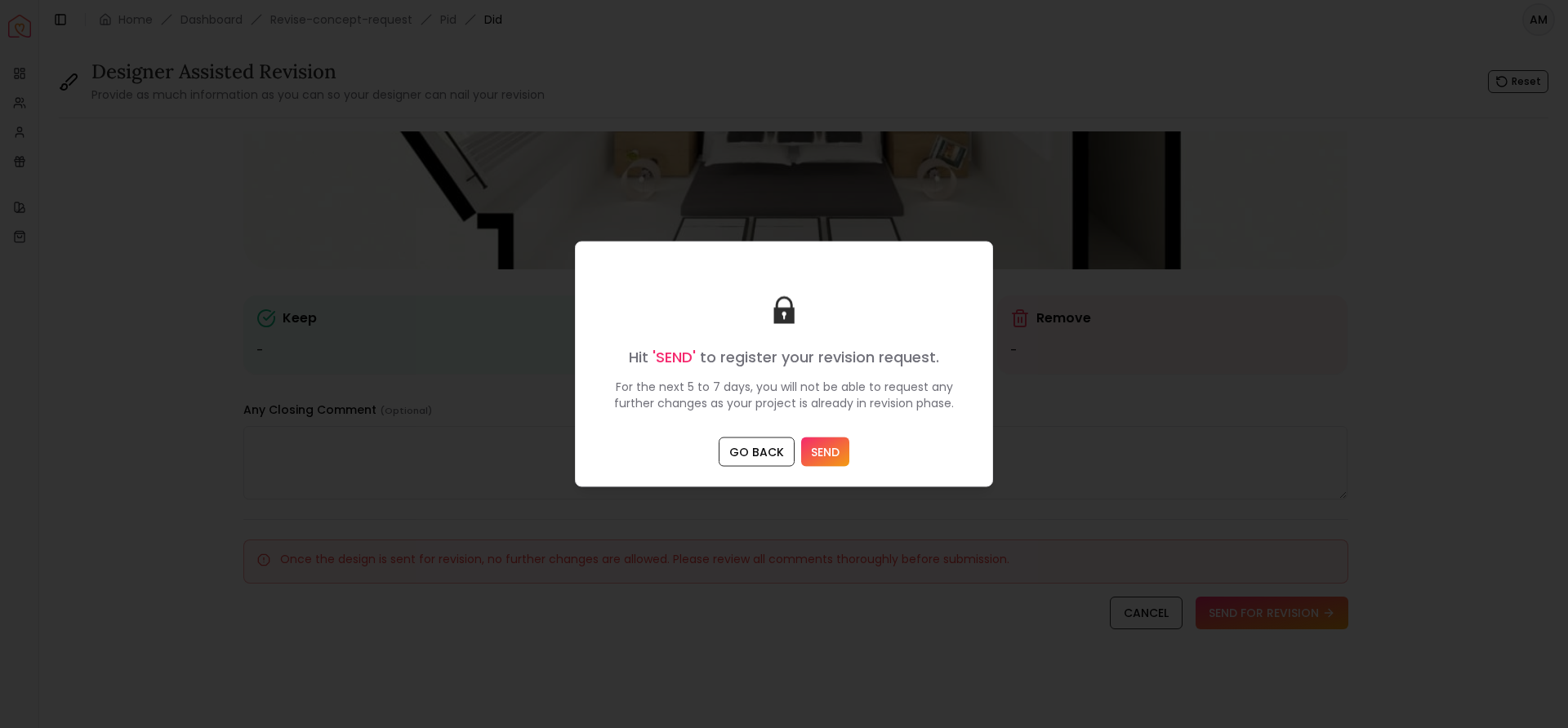
click at [823, 448] on button "SEND" at bounding box center [825, 452] width 48 height 29
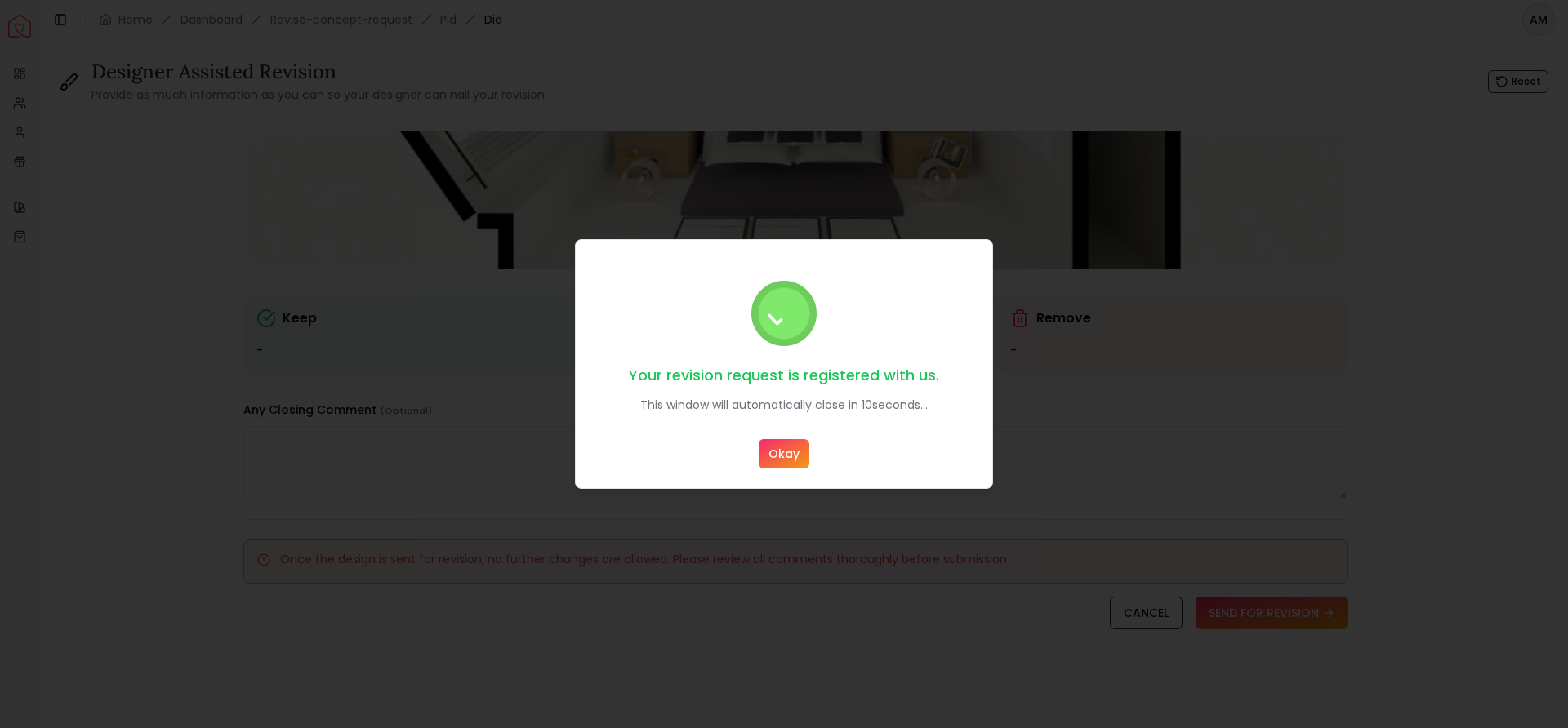
click at [784, 469] on div "Your revision request is registered with us. This window will automatically clo…" at bounding box center [784, 364] width 418 height 250
click at [784, 455] on button "Okay" at bounding box center [784, 454] width 50 height 29
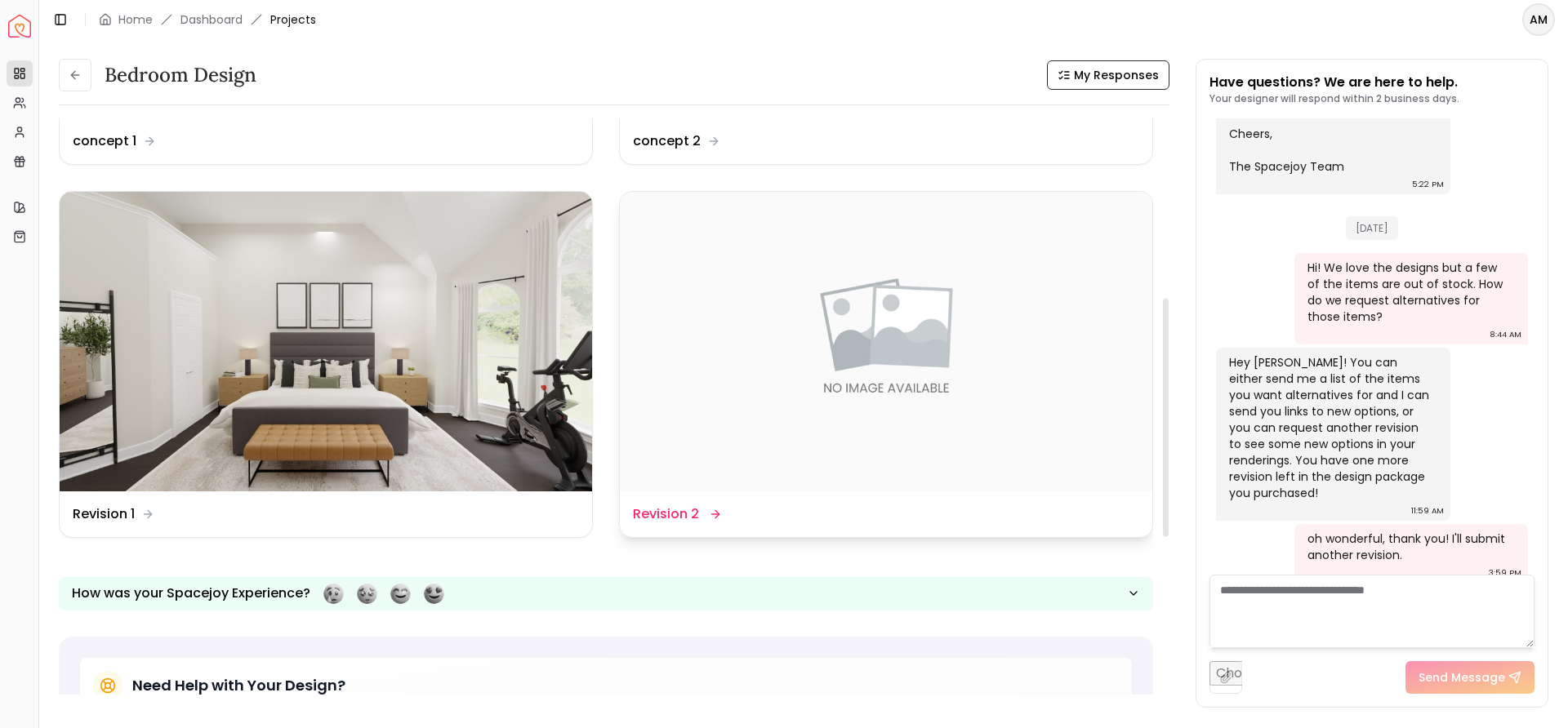
scroll to position [663, 0]
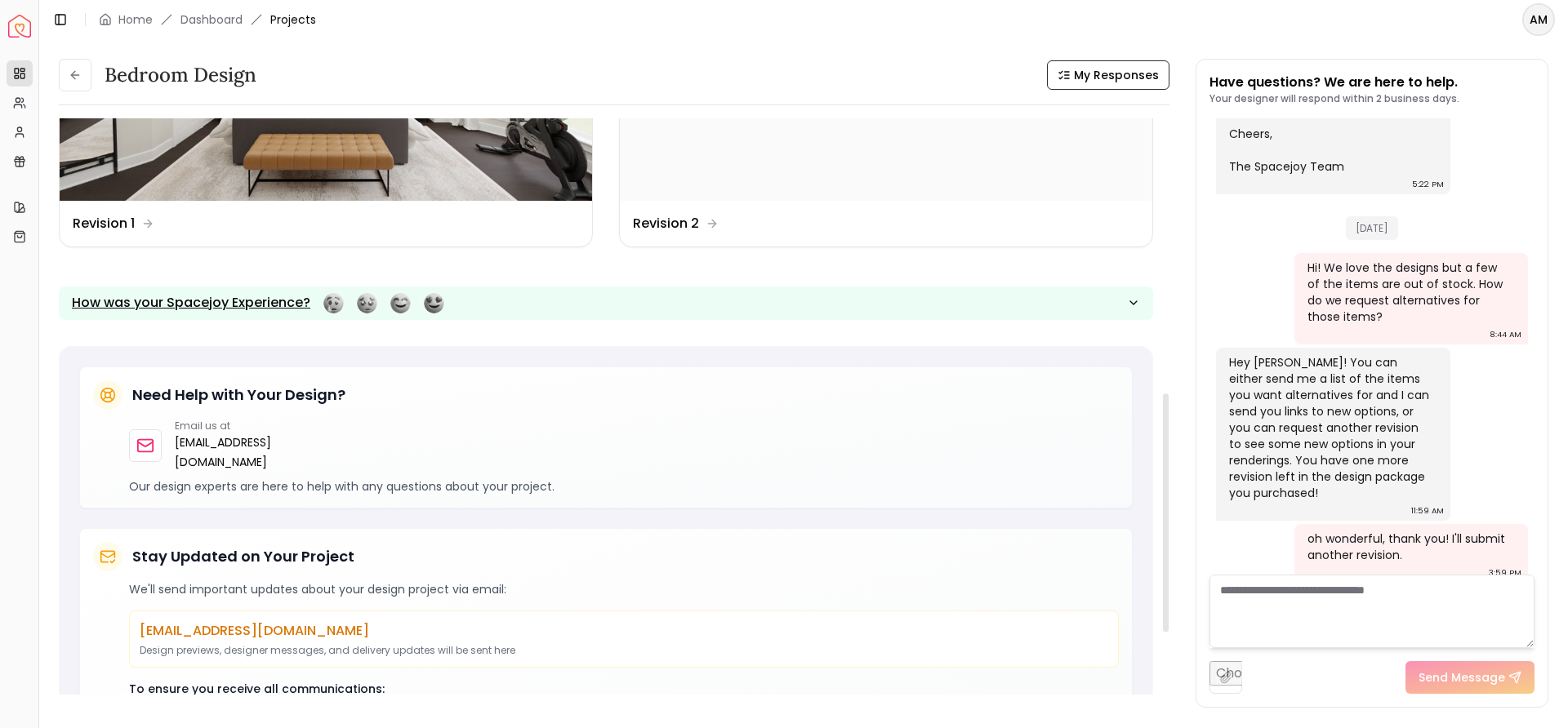
click at [438, 295] on div "button" at bounding box center [384, 303] width 121 height 20
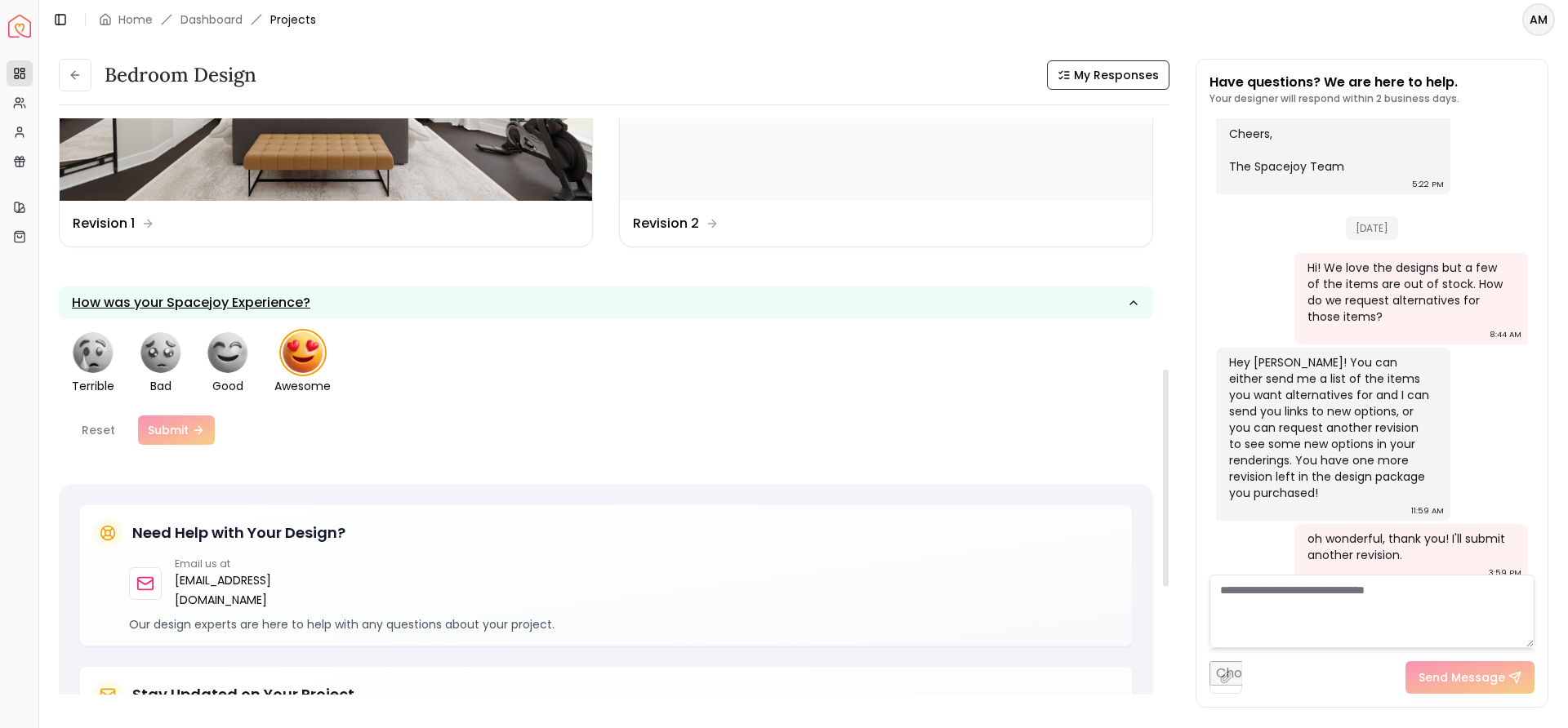
click at [307, 352] on img "button" at bounding box center [303, 352] width 41 height 41
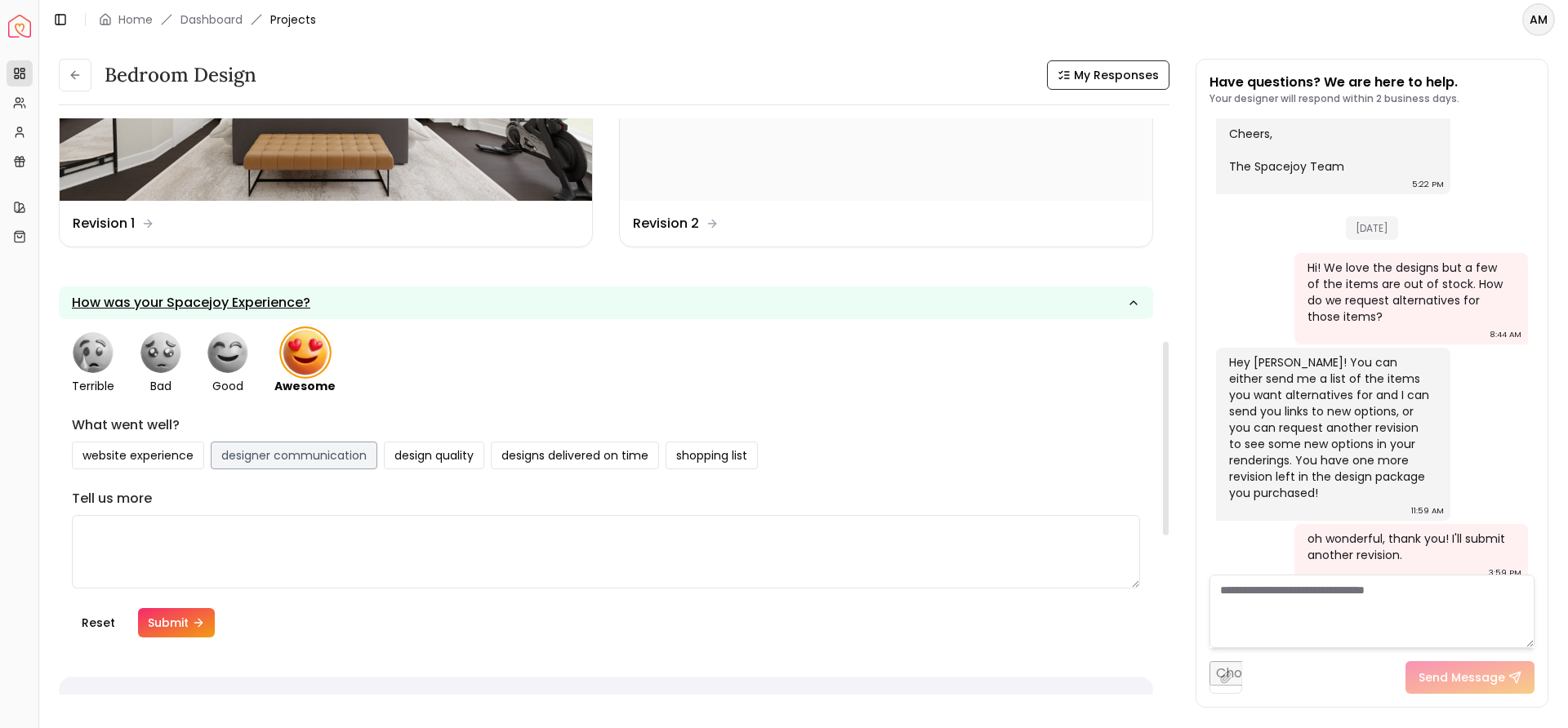
drag, startPoint x: 156, startPoint y: 456, endPoint x: 286, endPoint y: 451, distance: 130.1
click at [160, 455] on button "website experience" at bounding box center [137, 456] width 132 height 28
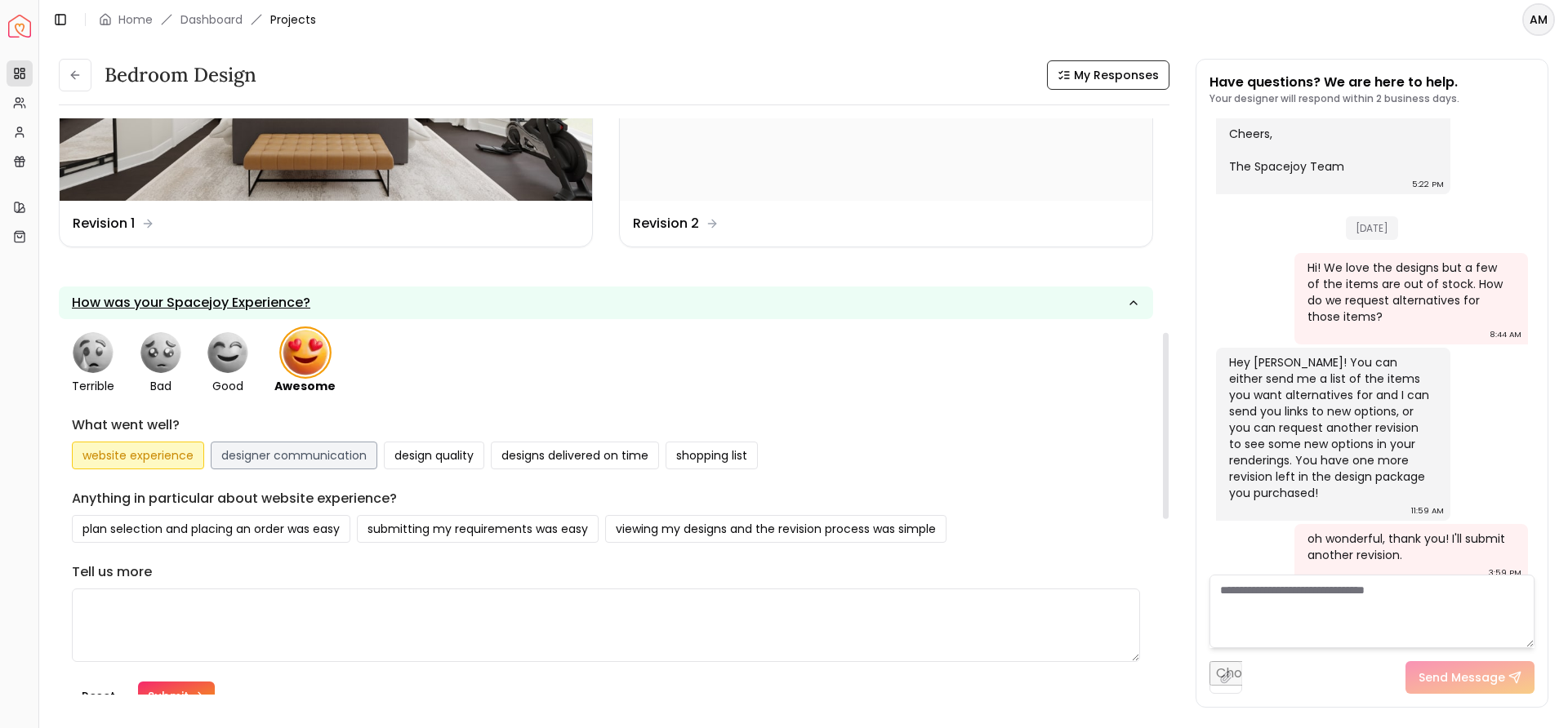
click at [320, 451] on button "designer communication" at bounding box center [294, 456] width 166 height 28
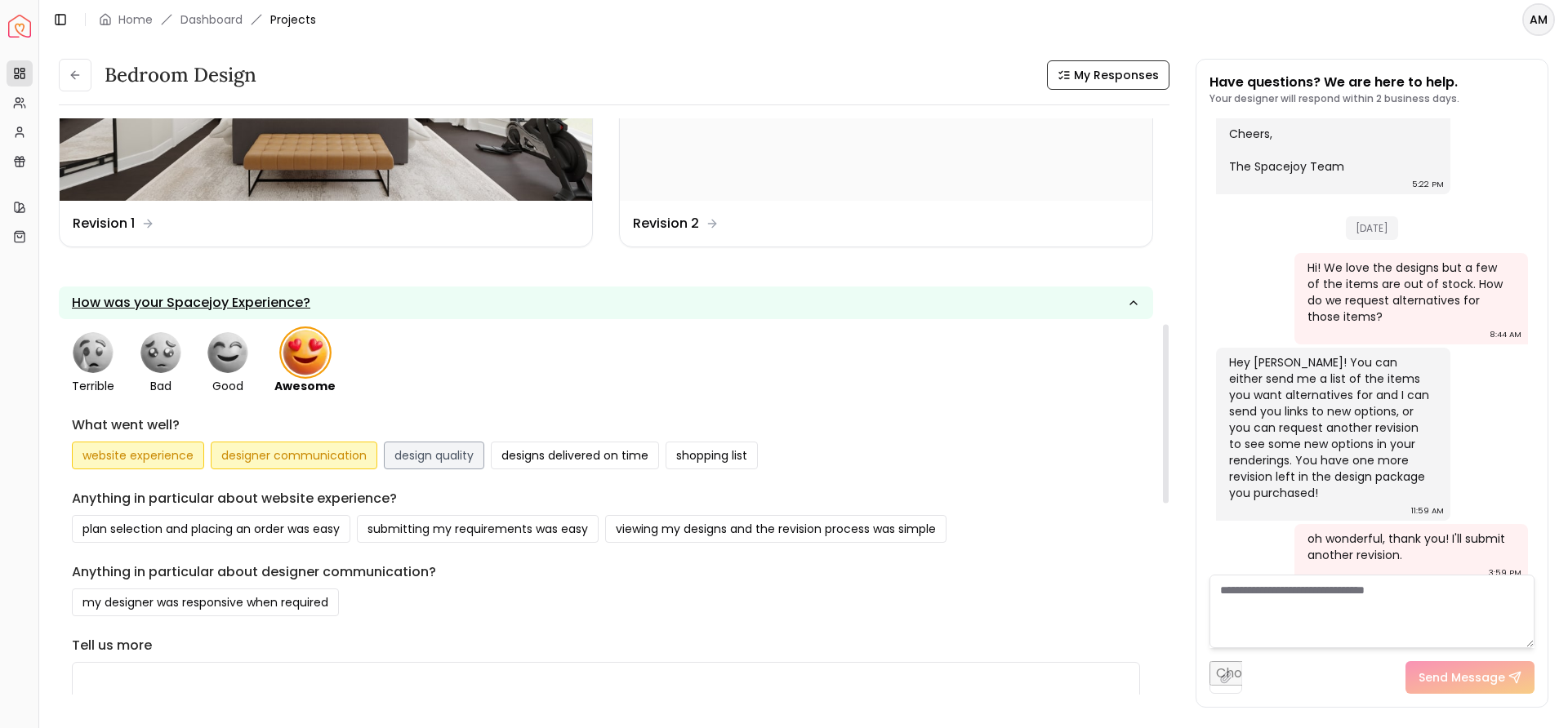
click at [432, 454] on button "design quality" at bounding box center [434, 456] width 101 height 28
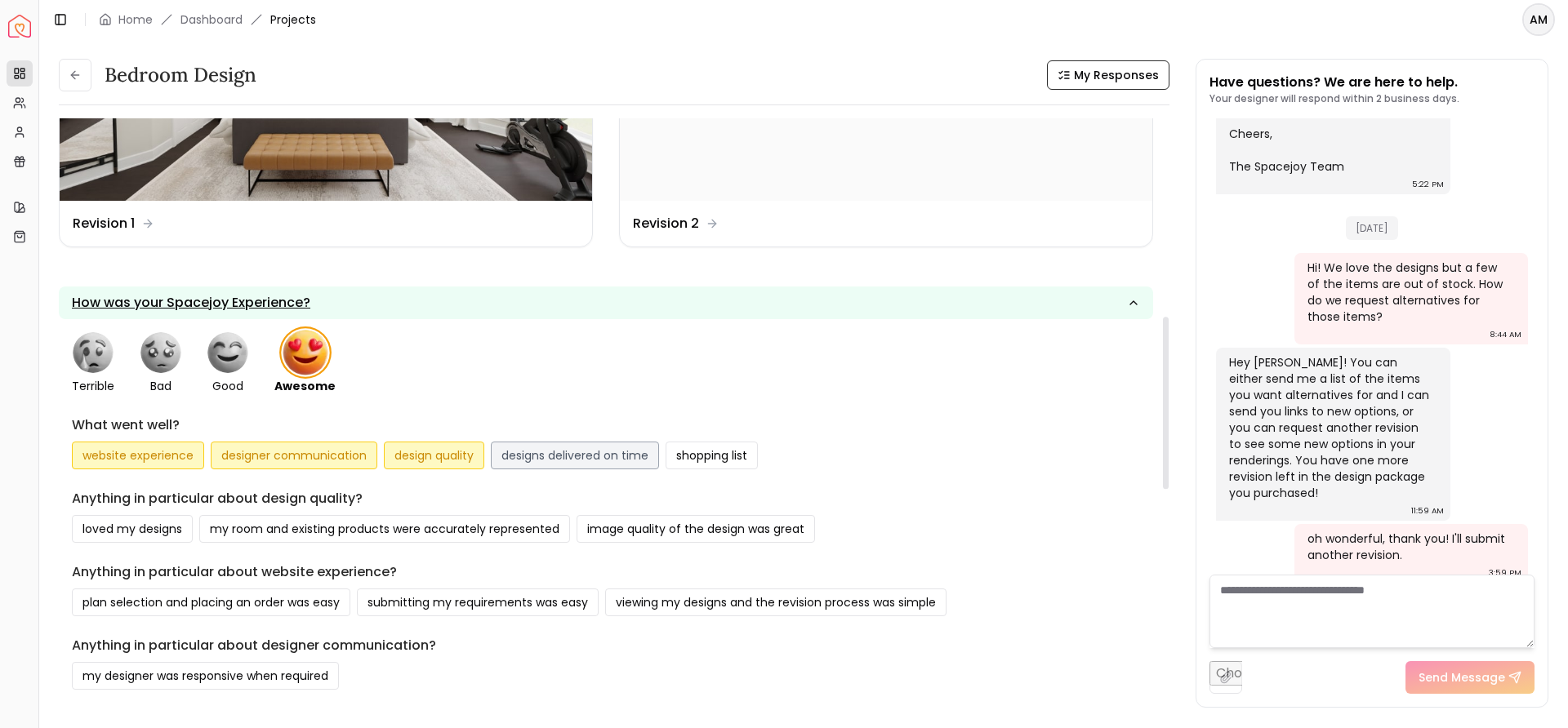
click at [561, 459] on button "designs delivered on time" at bounding box center [574, 456] width 168 height 28
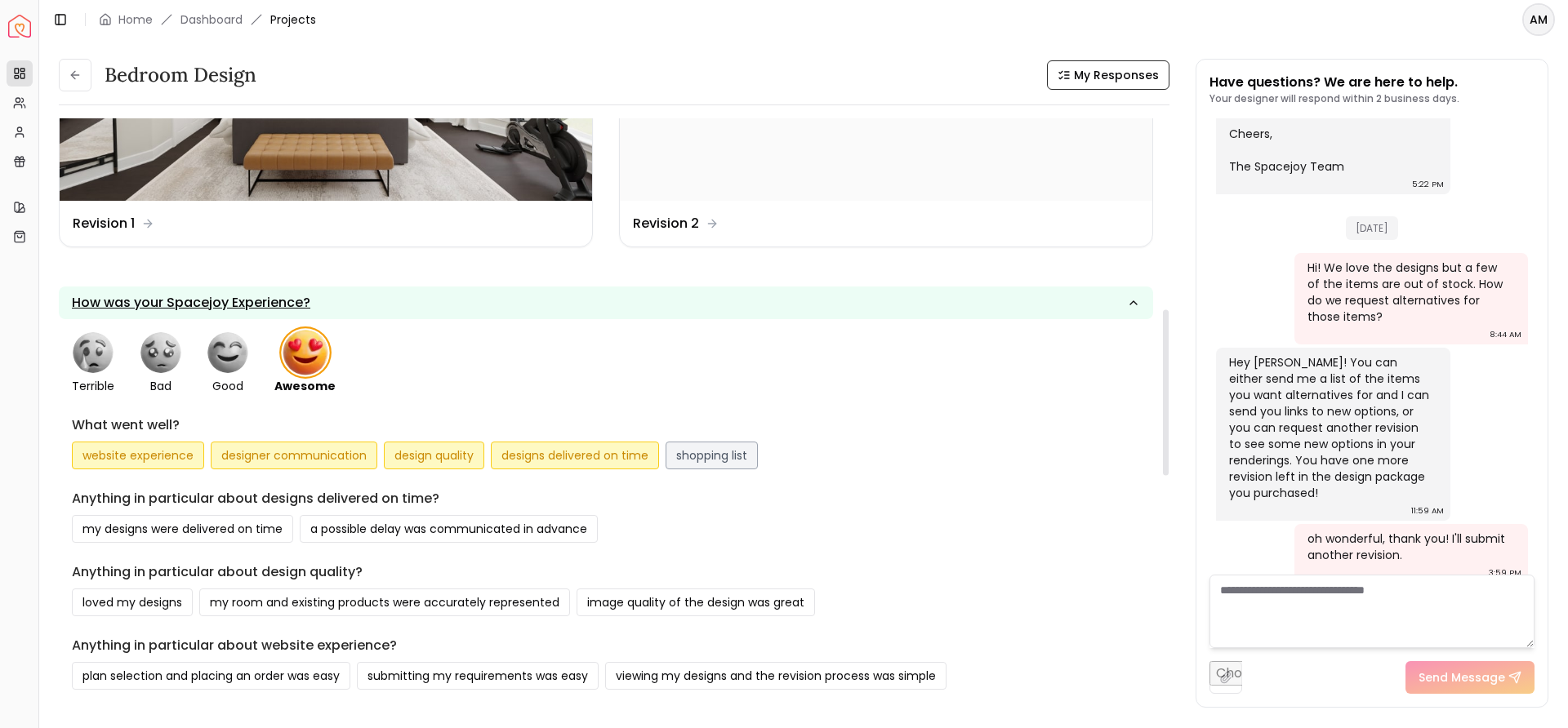
click at [700, 455] on button "shopping list" at bounding box center [712, 456] width 92 height 28
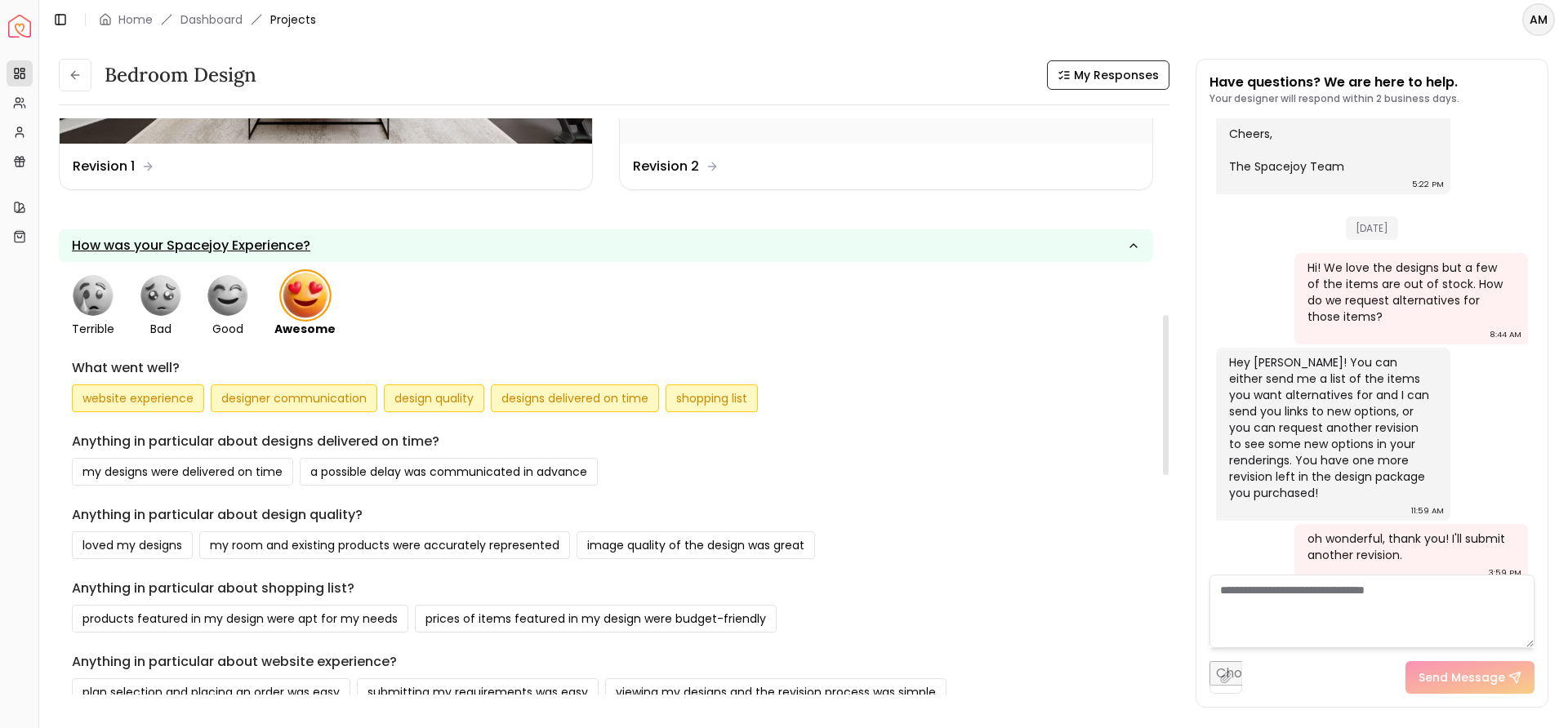
scroll to position [750, 0]
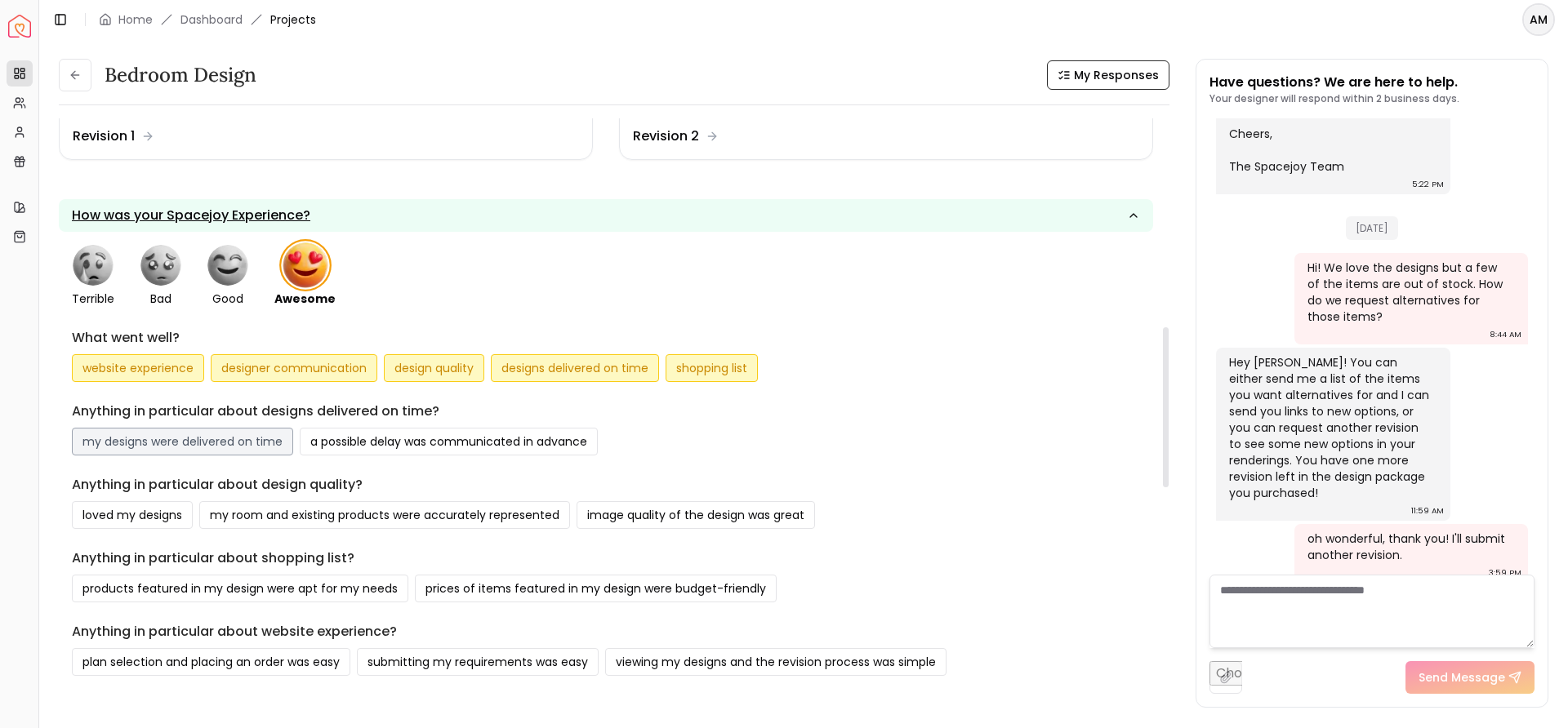
click at [224, 440] on button "my designs were delivered on time" at bounding box center [182, 441] width 221 height 28
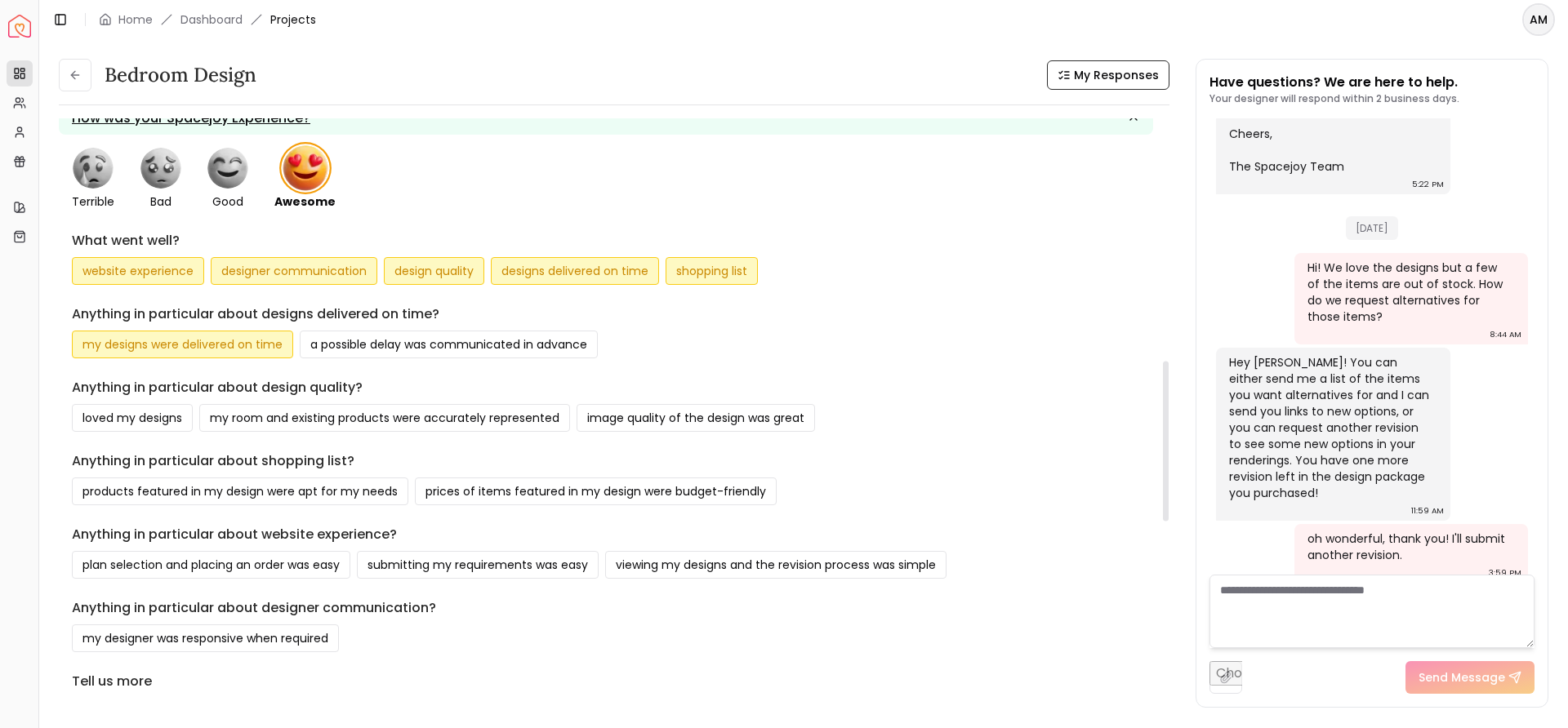
scroll to position [872, 0]
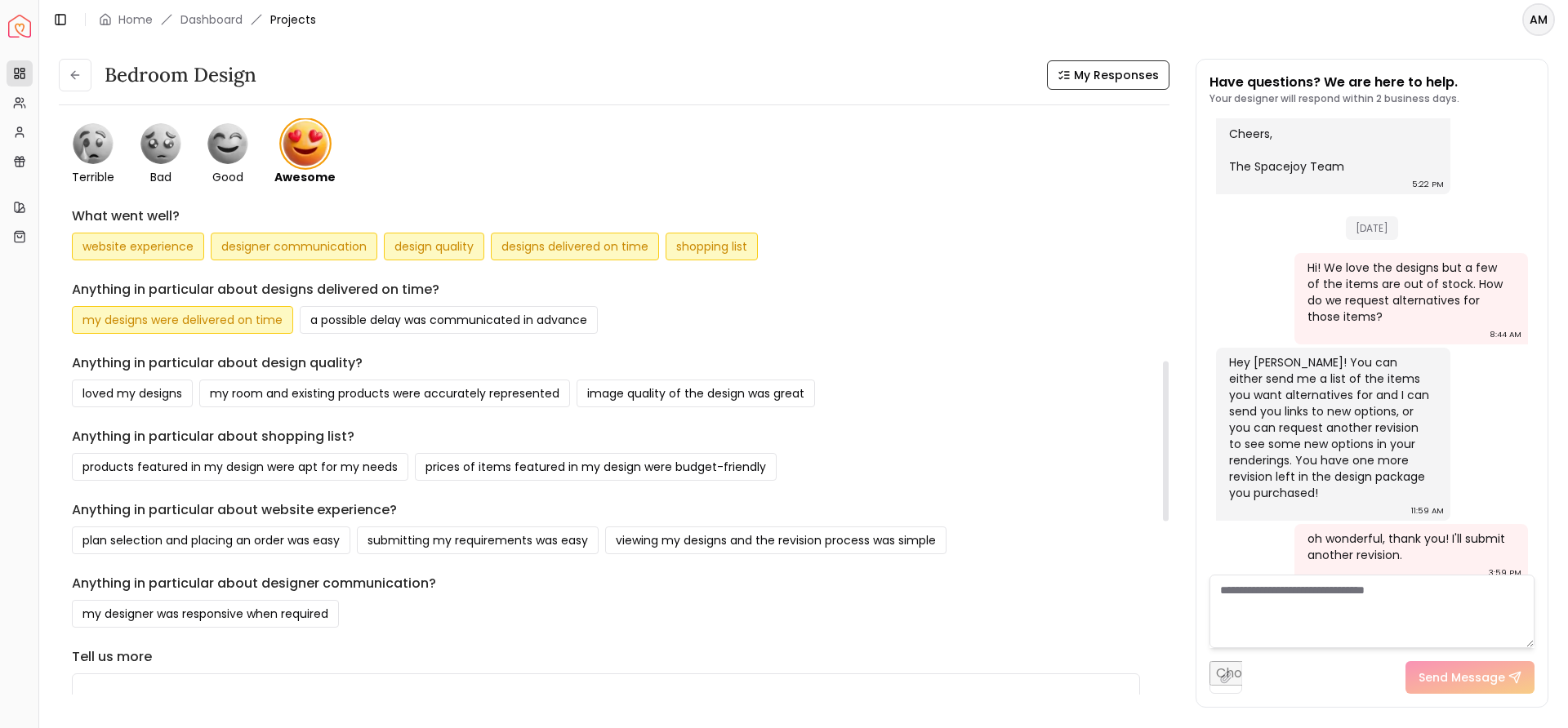
click at [169, 408] on form "terrible bad good awesome What went well? website experience designer communica…" at bounding box center [605, 459] width 1068 height 673
click at [166, 393] on button "loved my designs" at bounding box center [132, 393] width 121 height 28
click at [285, 395] on button "my room and existing products were accurately represented" at bounding box center [384, 393] width 370 height 28
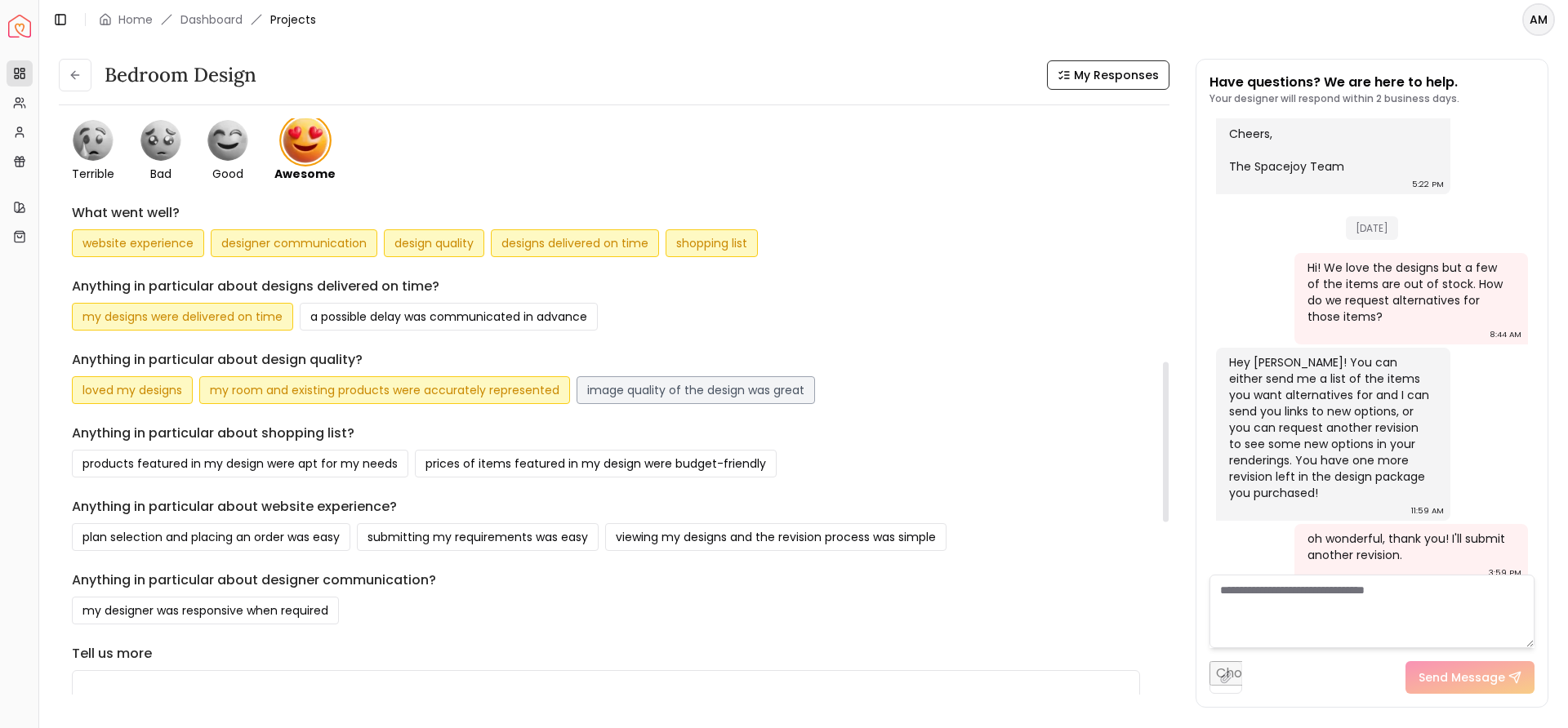
click at [726, 393] on button "image quality of the design was great" at bounding box center [695, 390] width 238 height 28
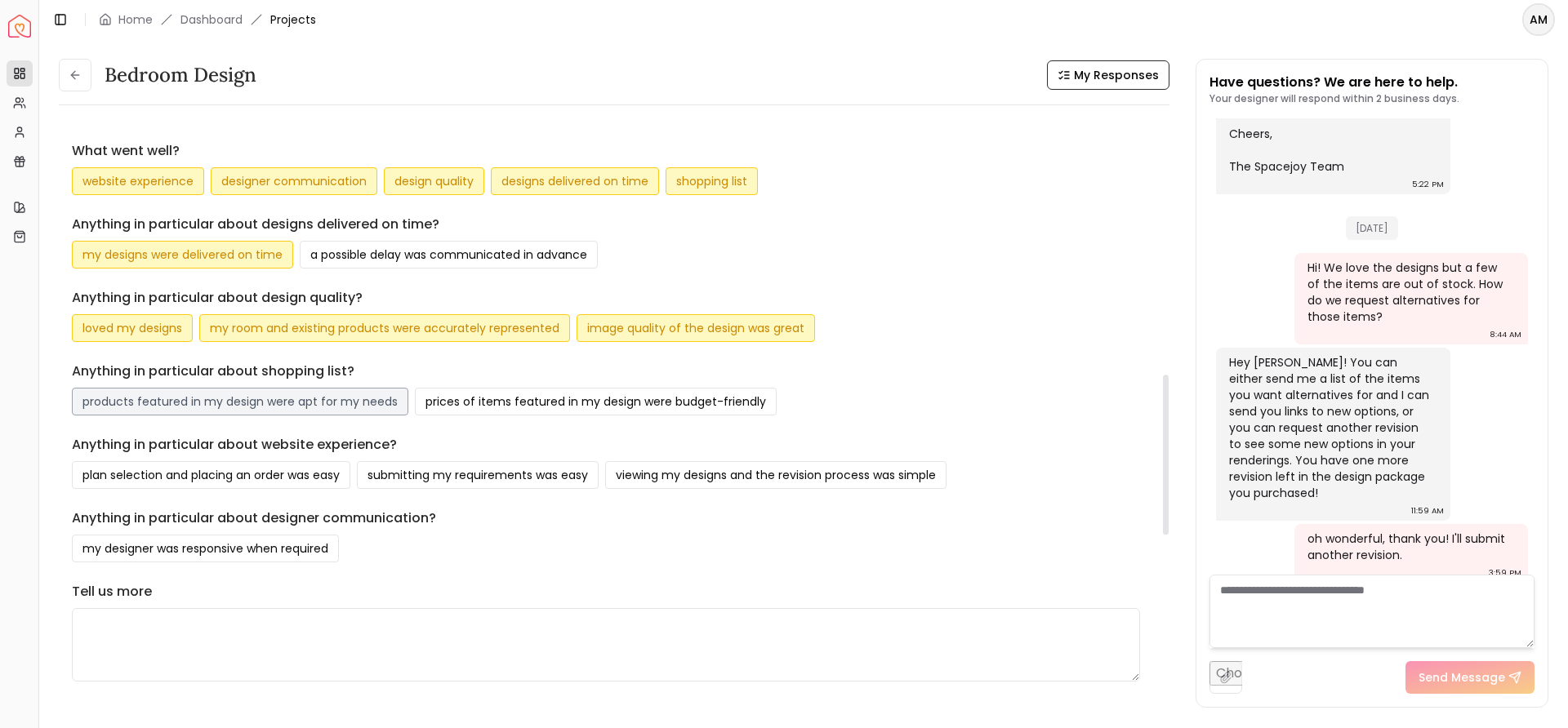
scroll to position [949, 0]
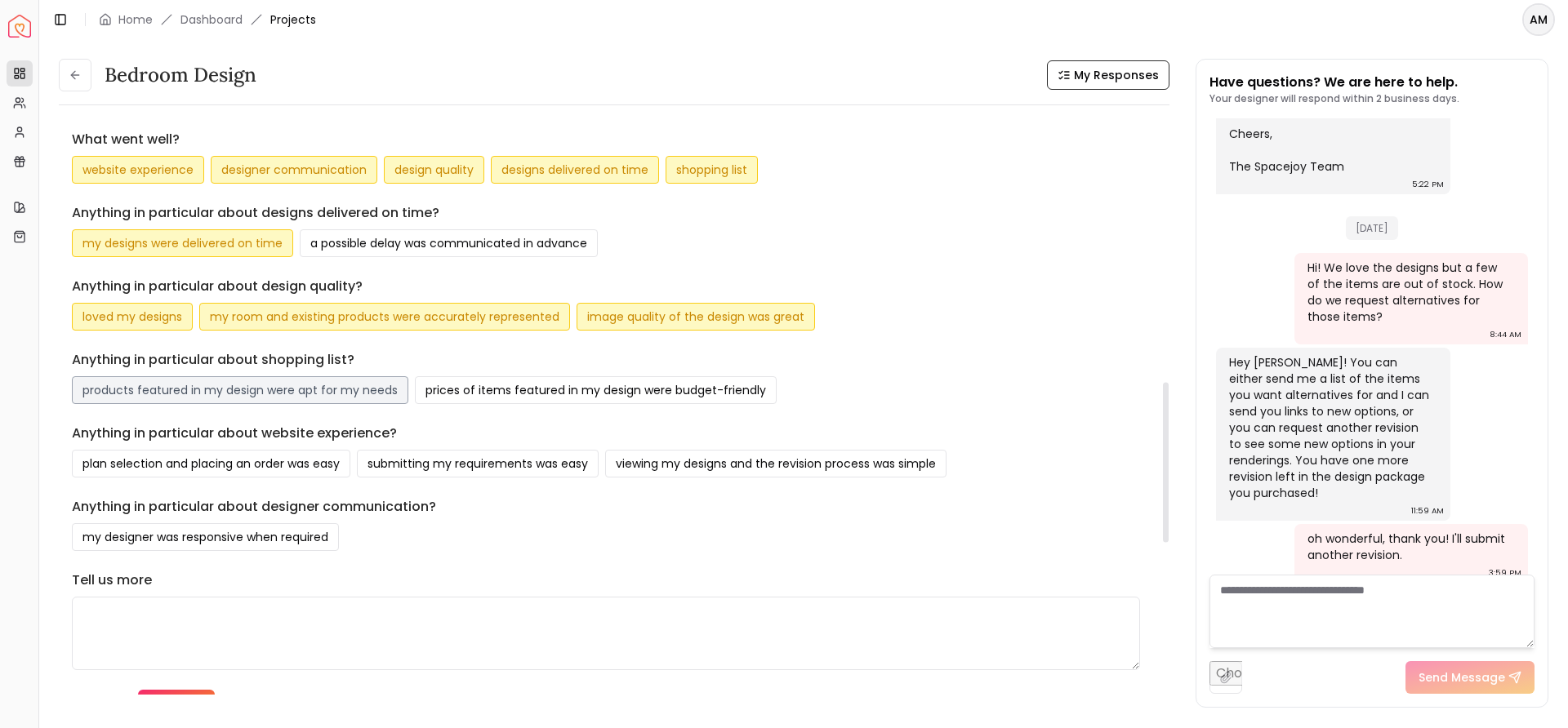
click at [254, 395] on button "products featured in my design were apt for my needs" at bounding box center [240, 390] width 336 height 28
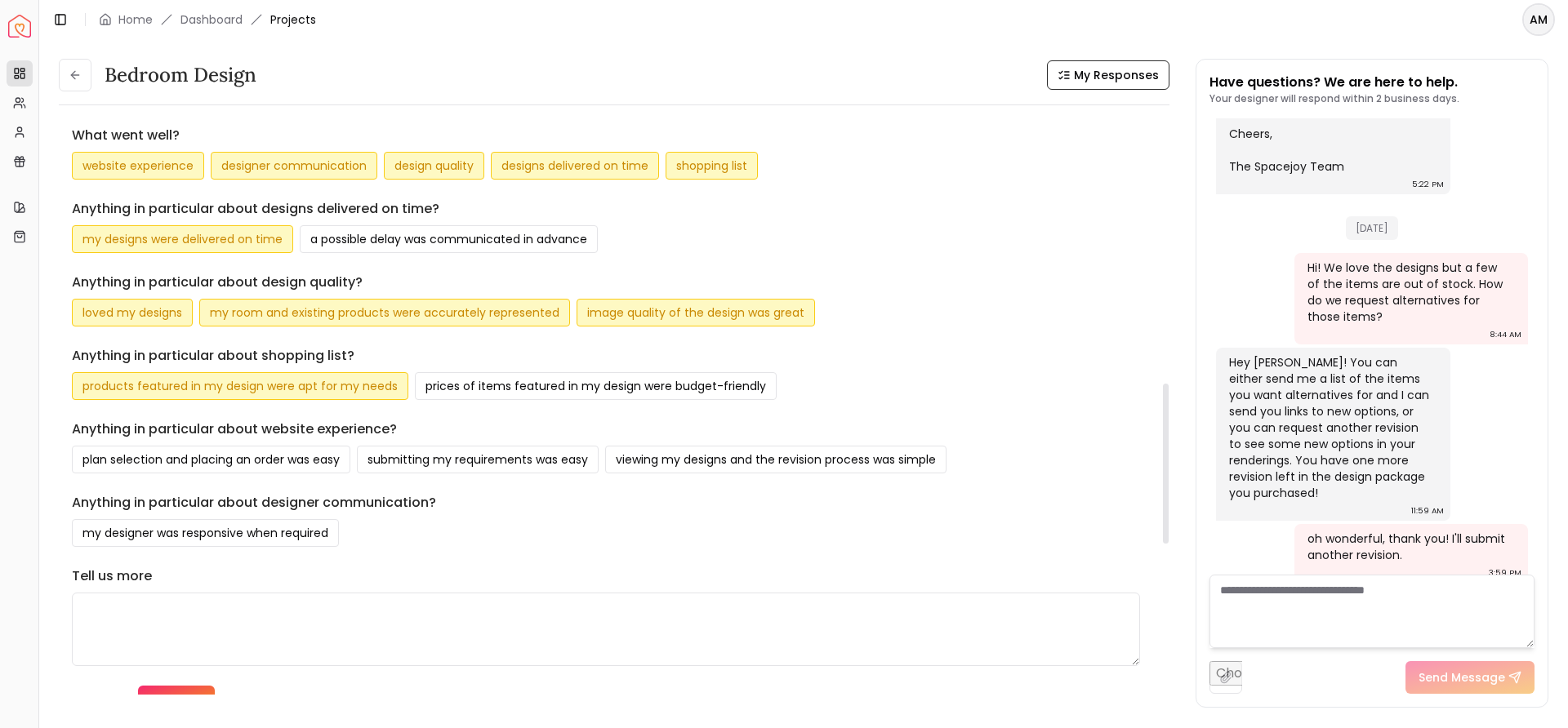
scroll to position [981, 0]
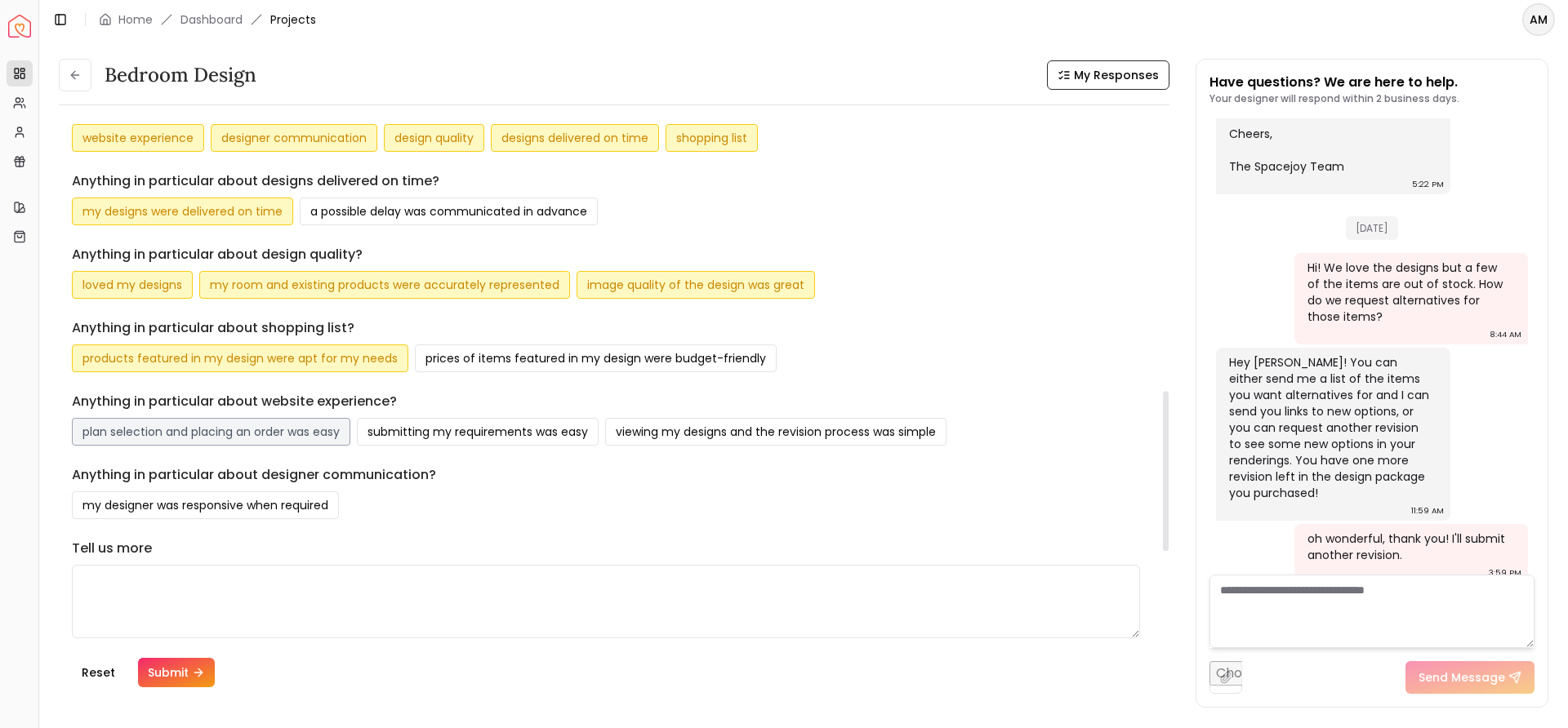
drag, startPoint x: 298, startPoint y: 430, endPoint x: 335, endPoint y: 428, distance: 37.1
click at [298, 430] on button "plan selection and placing an order was easy" at bounding box center [211, 432] width 278 height 28
click at [517, 437] on button "submitting my requirements was easy" at bounding box center [477, 432] width 242 height 28
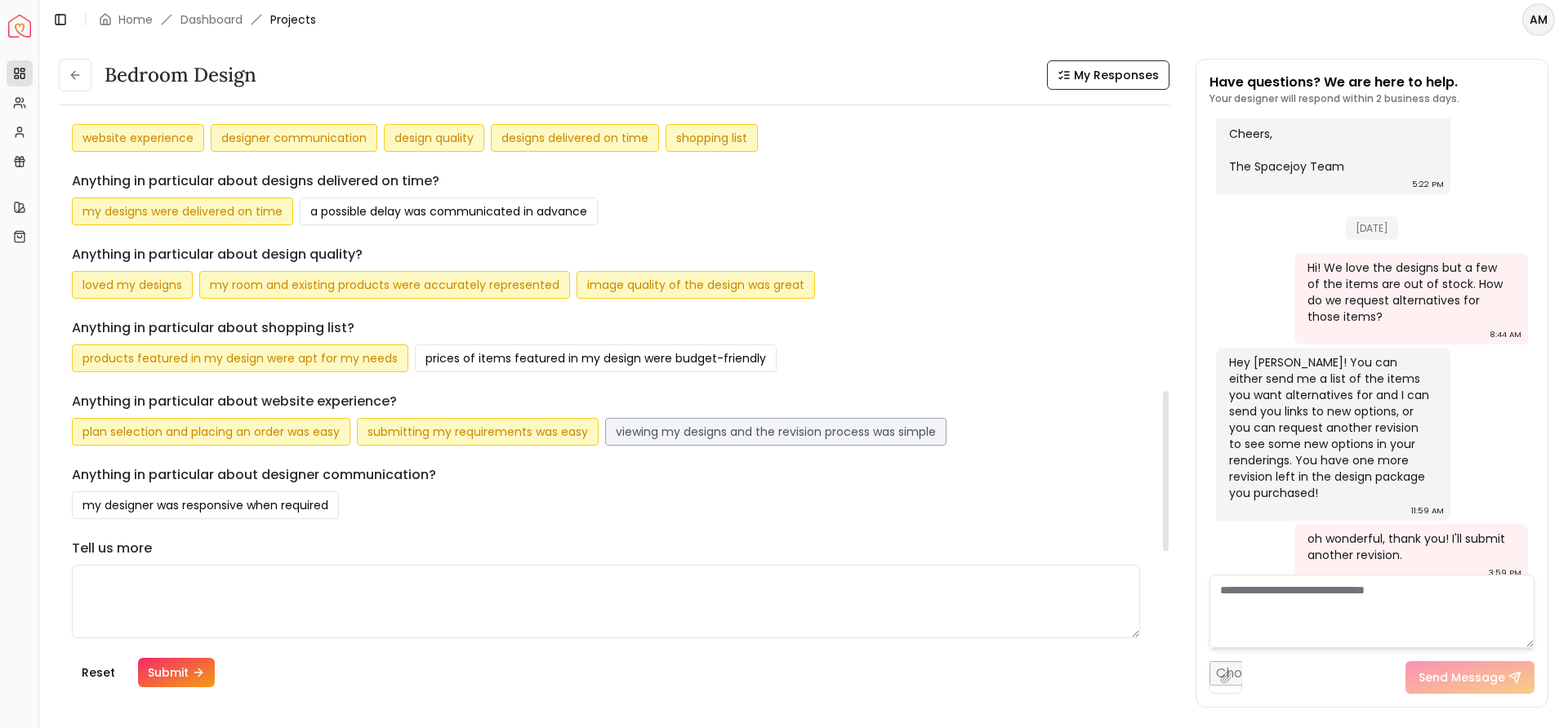
click at [714, 435] on button "viewing my designs and the revision process was simple" at bounding box center [776, 432] width 341 height 28
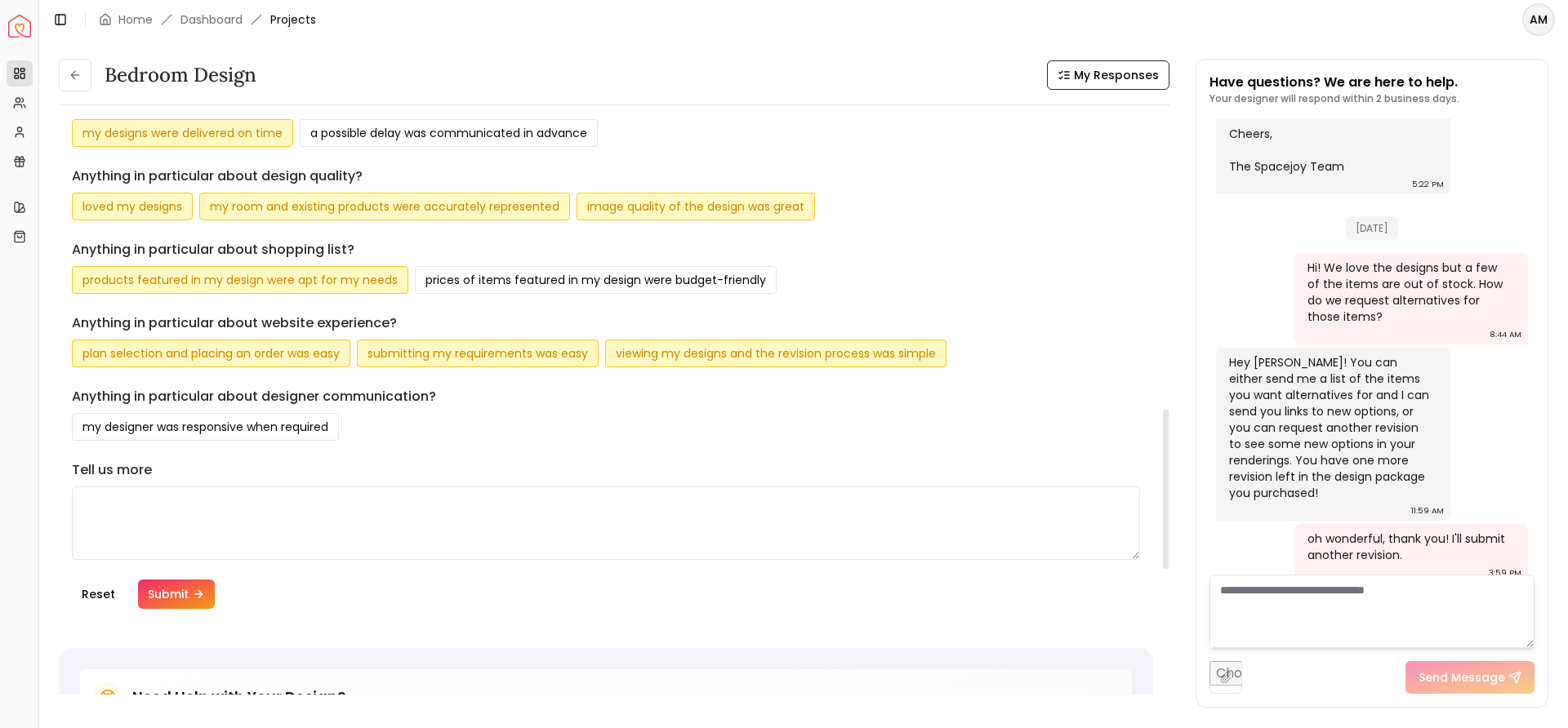
scroll to position [1066, 0]
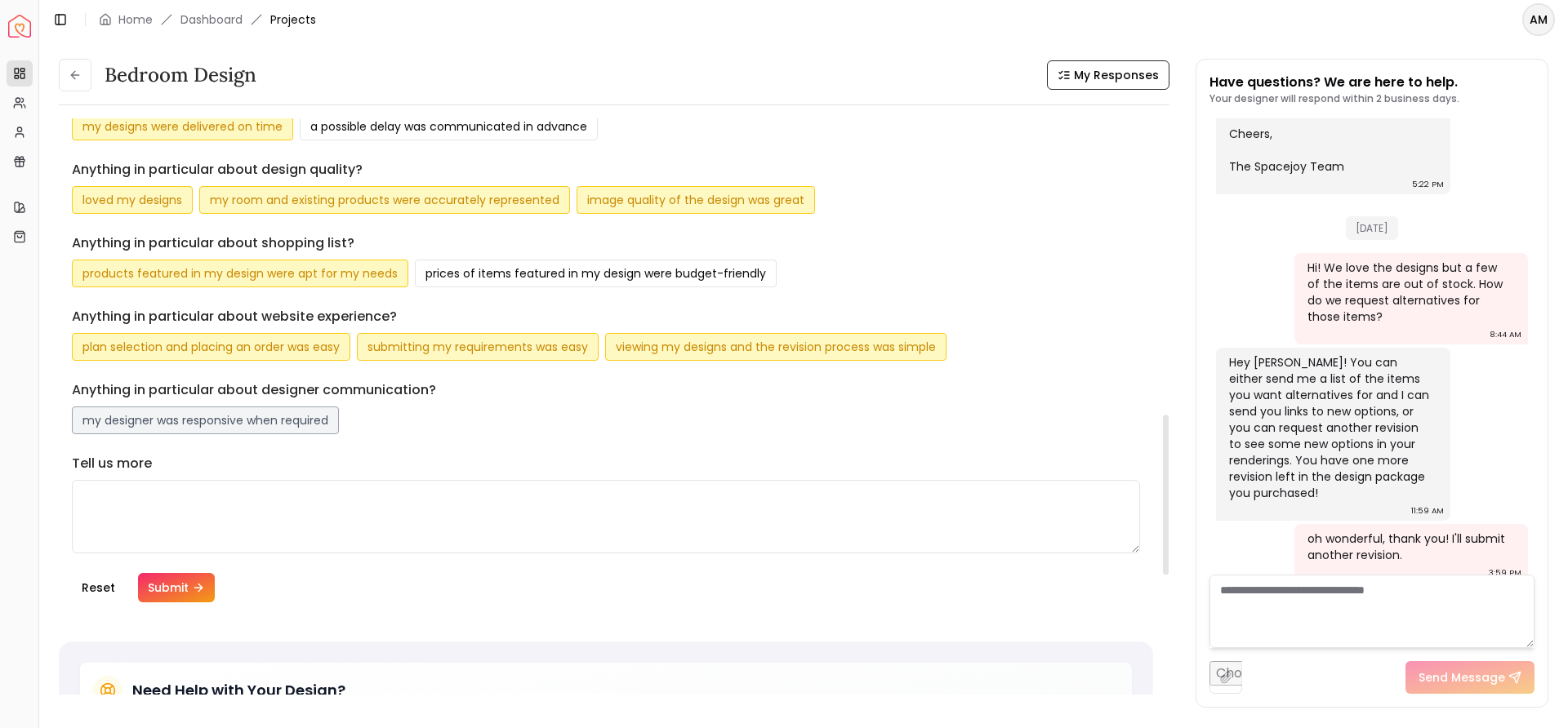
click at [237, 427] on button "my designer was responsive when required" at bounding box center [205, 420] width 267 height 28
click at [171, 591] on button "Submit" at bounding box center [177, 588] width 77 height 29
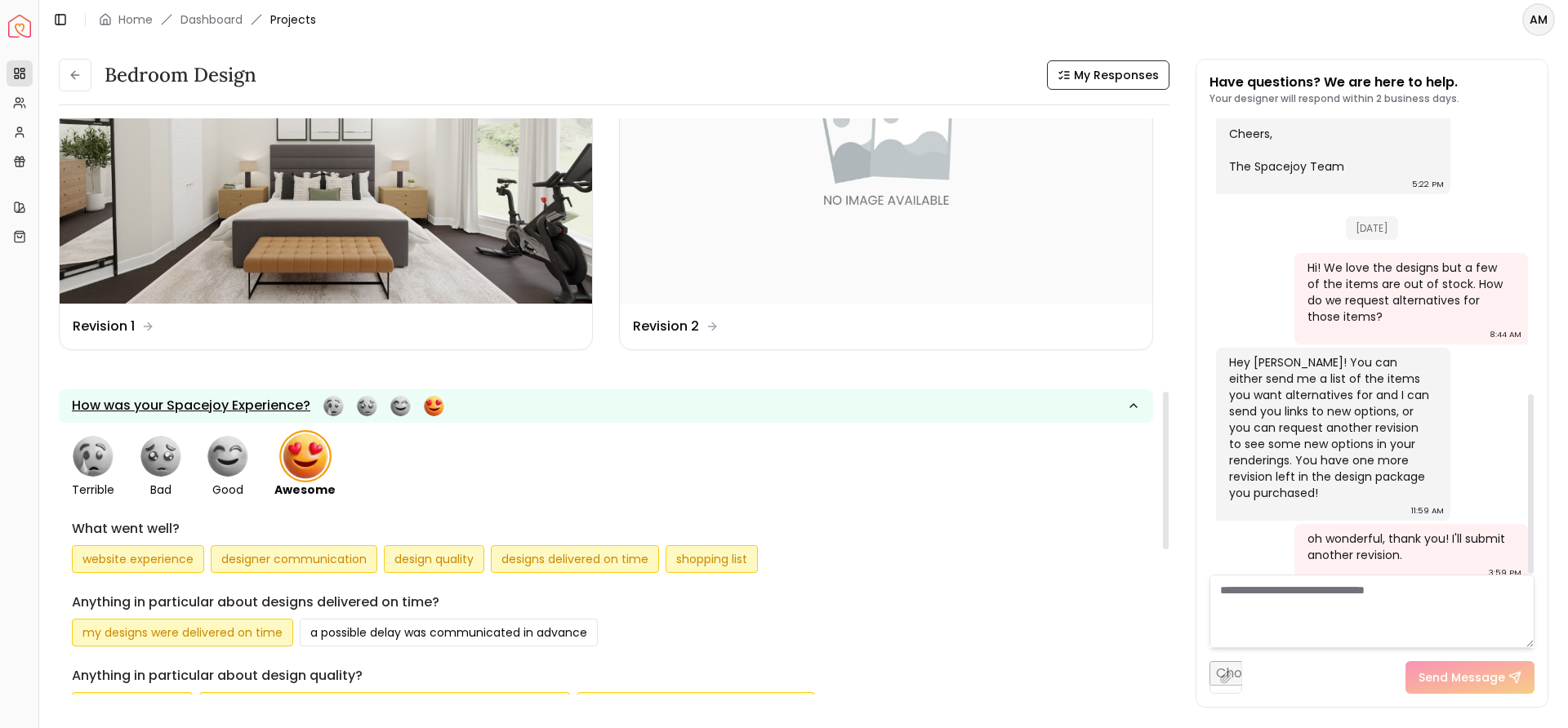
scroll to position [0, 0]
